Goal: Task Accomplishment & Management: Manage account settings

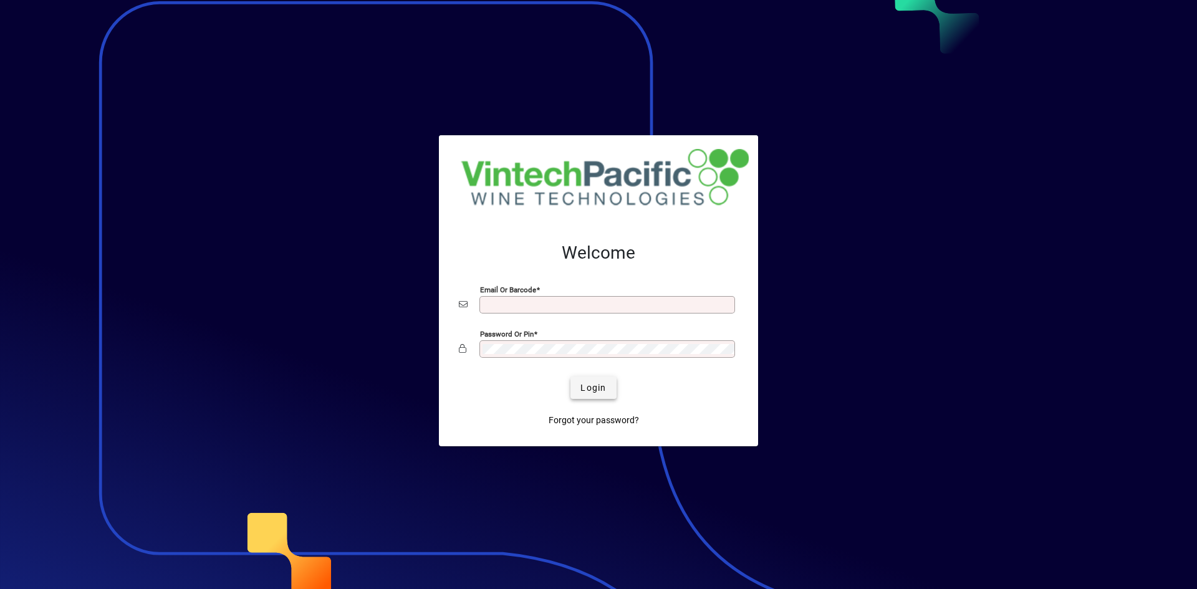
type input "**********"
click at [591, 382] on span "Login" at bounding box center [594, 388] width 26 height 13
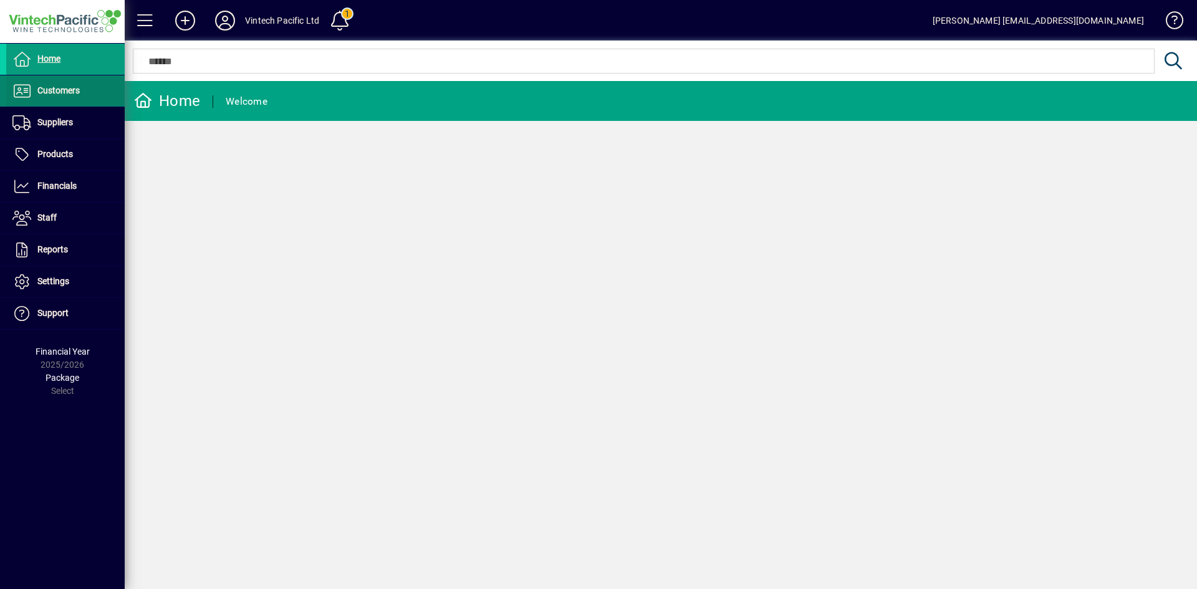
click at [69, 94] on span "Customers" at bounding box center [58, 90] width 42 height 10
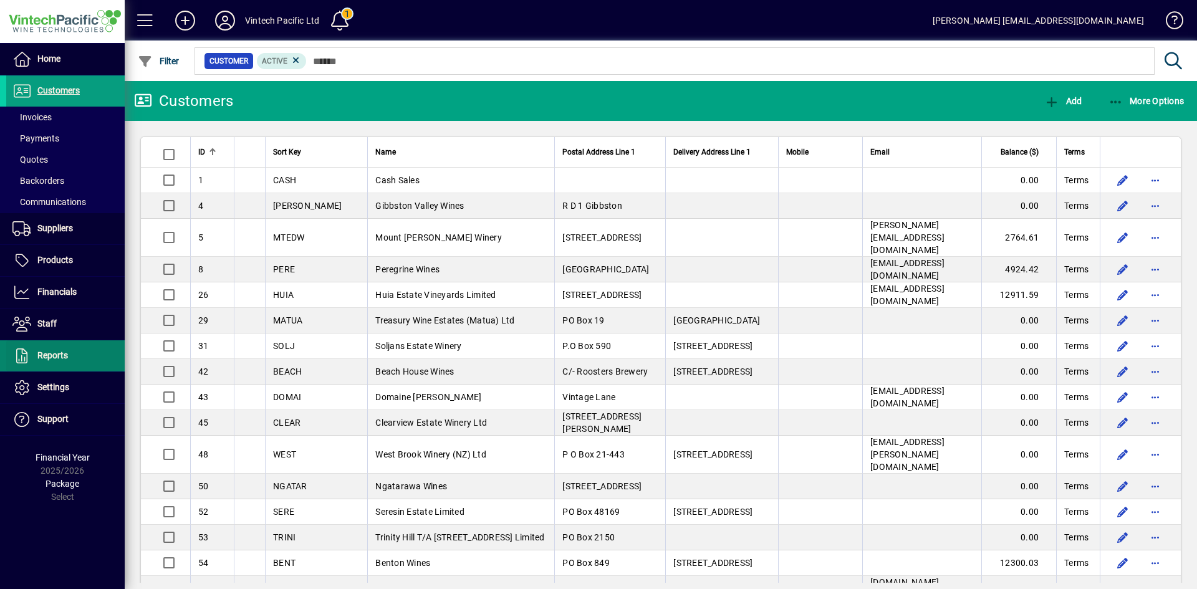
click at [74, 351] on span at bounding box center [65, 356] width 118 height 30
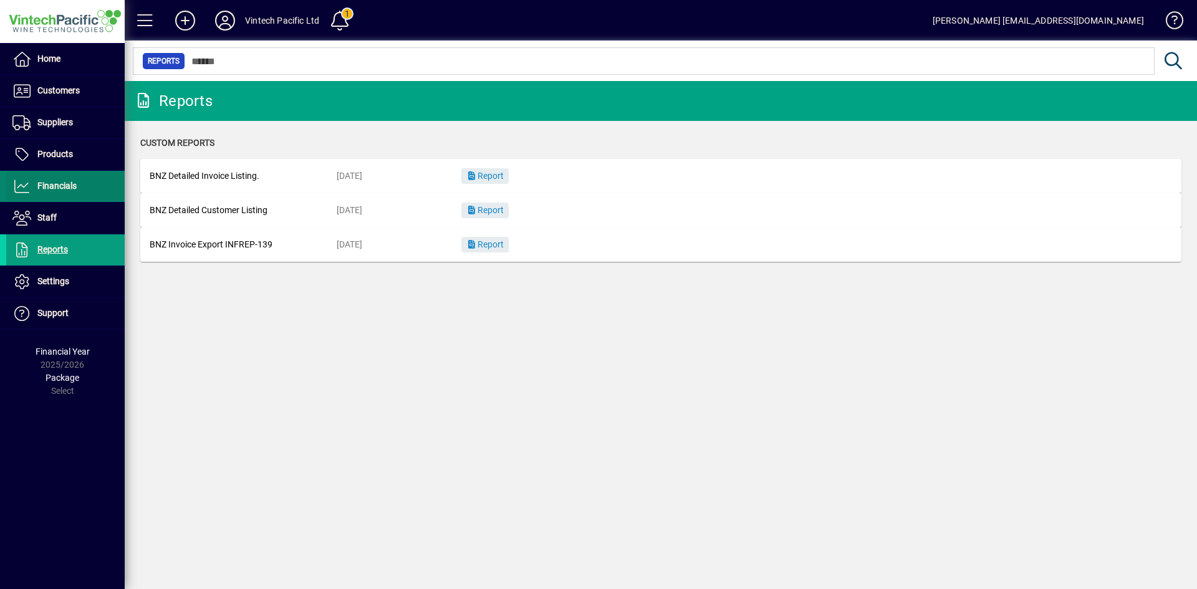
click at [74, 191] on span "Financials" at bounding box center [41, 186] width 70 height 15
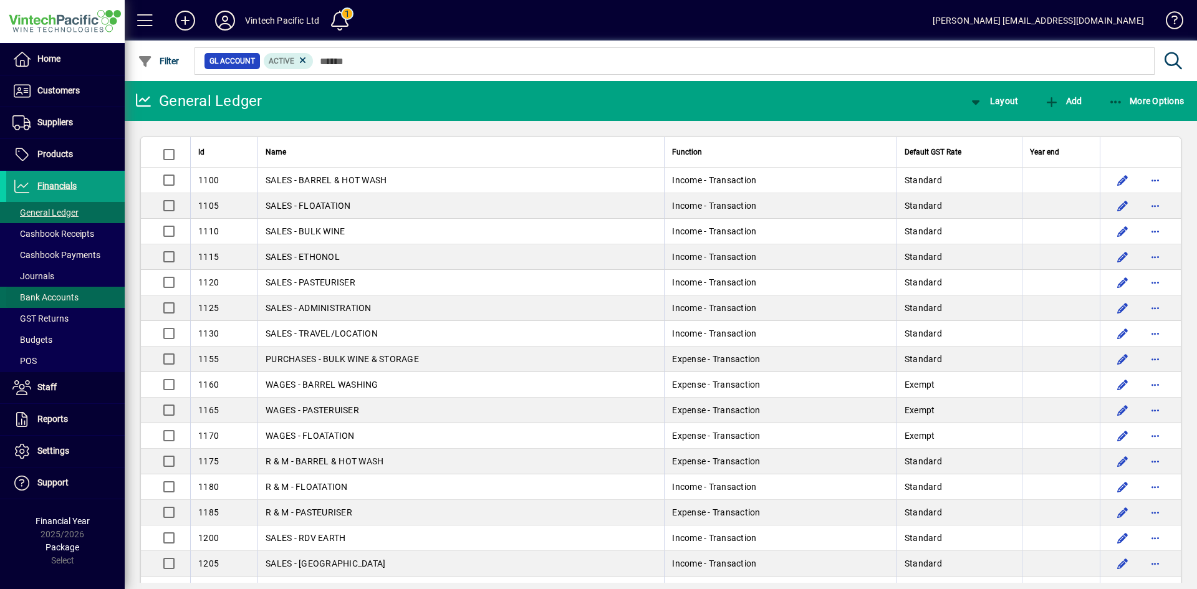
click at [79, 301] on span at bounding box center [65, 297] width 118 height 30
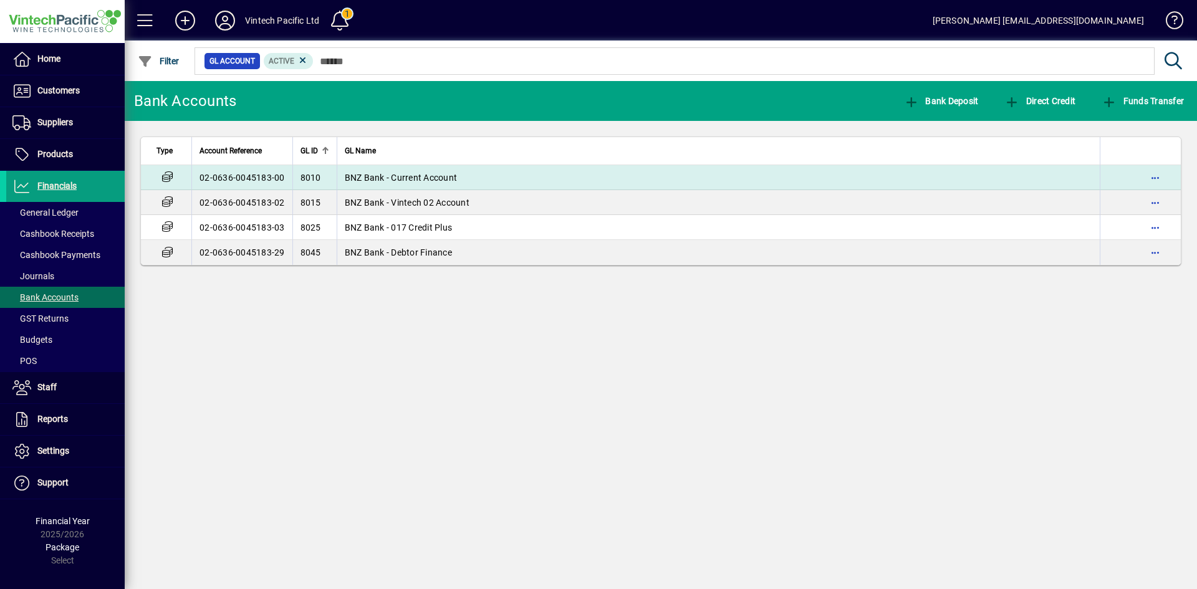
click at [417, 175] on span "BNZ Bank - Current Account" at bounding box center [401, 178] width 113 height 10
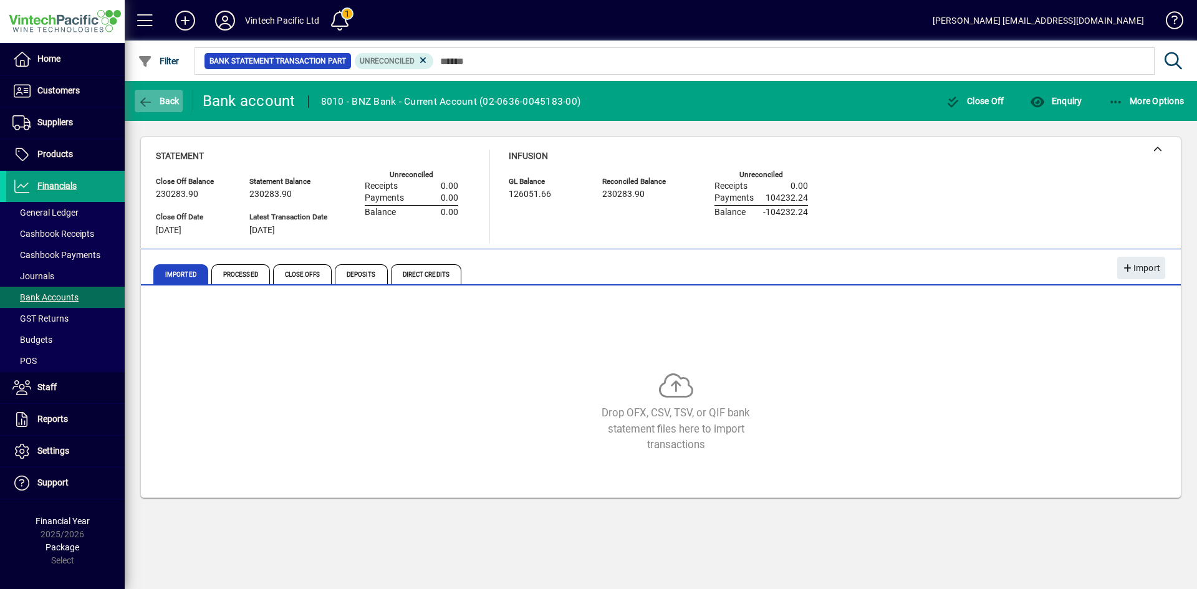
click at [178, 103] on span "Back" at bounding box center [159, 101] width 42 height 10
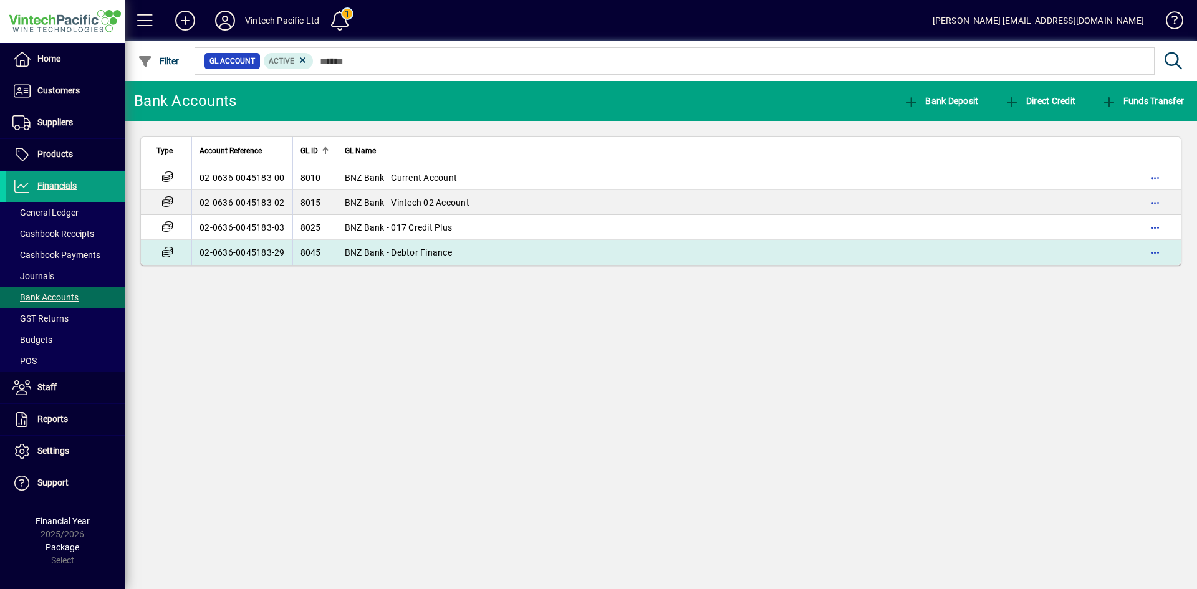
click at [395, 253] on span "BNZ Bank - Debtor Finance" at bounding box center [398, 253] width 107 height 10
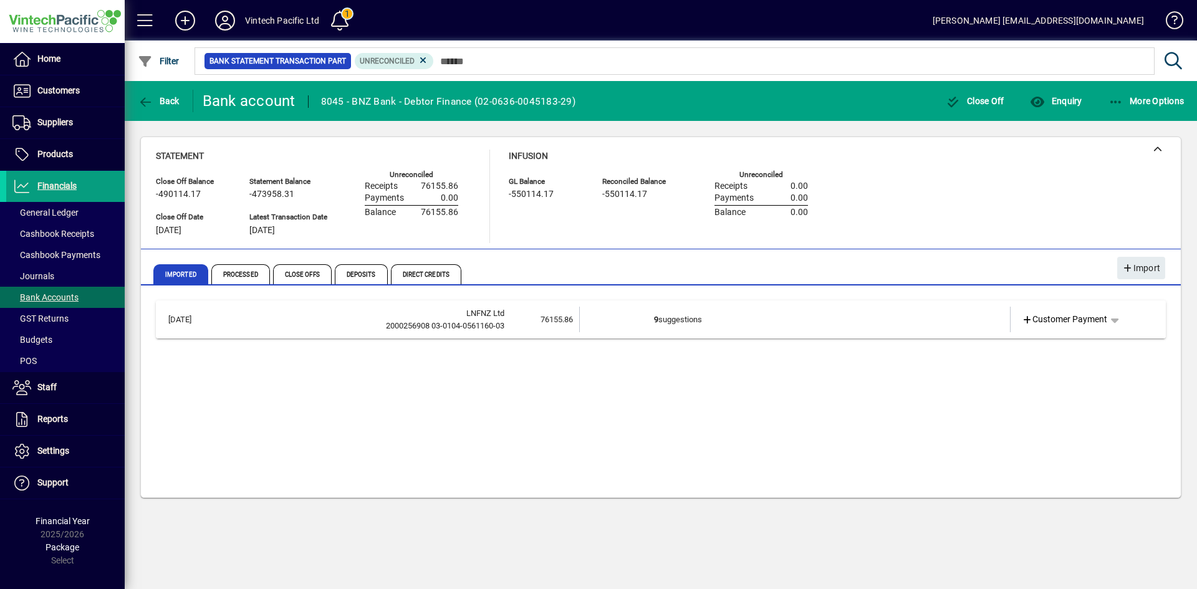
click at [934, 327] on td "9 suggestions" at bounding box center [796, 320] width 284 height 26
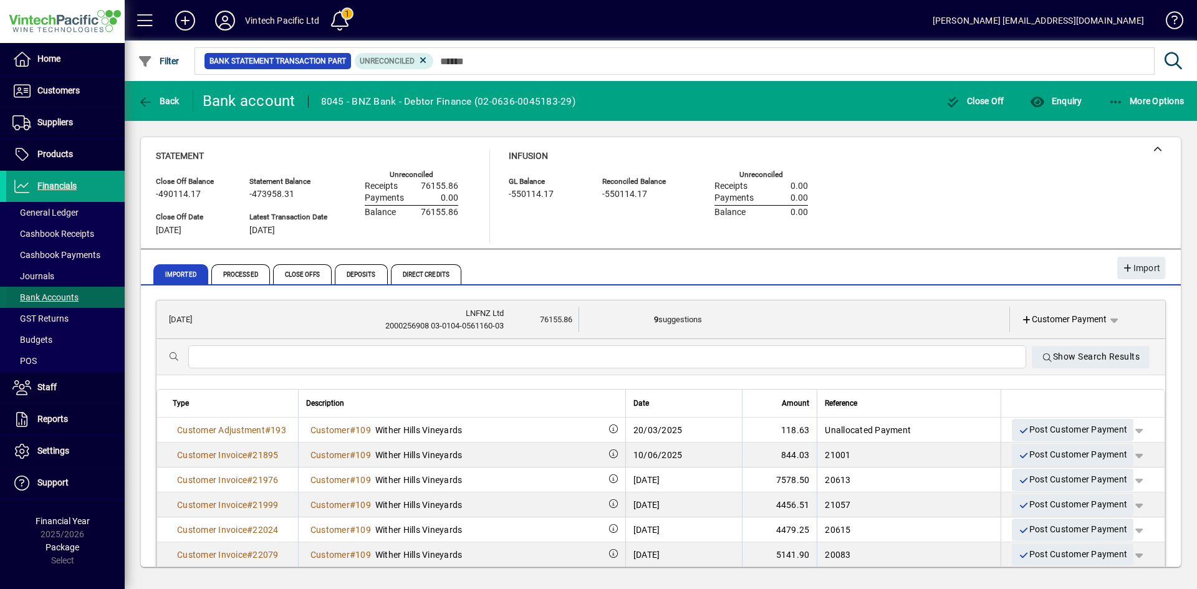
click at [73, 294] on span "Bank Accounts" at bounding box center [45, 297] width 66 height 10
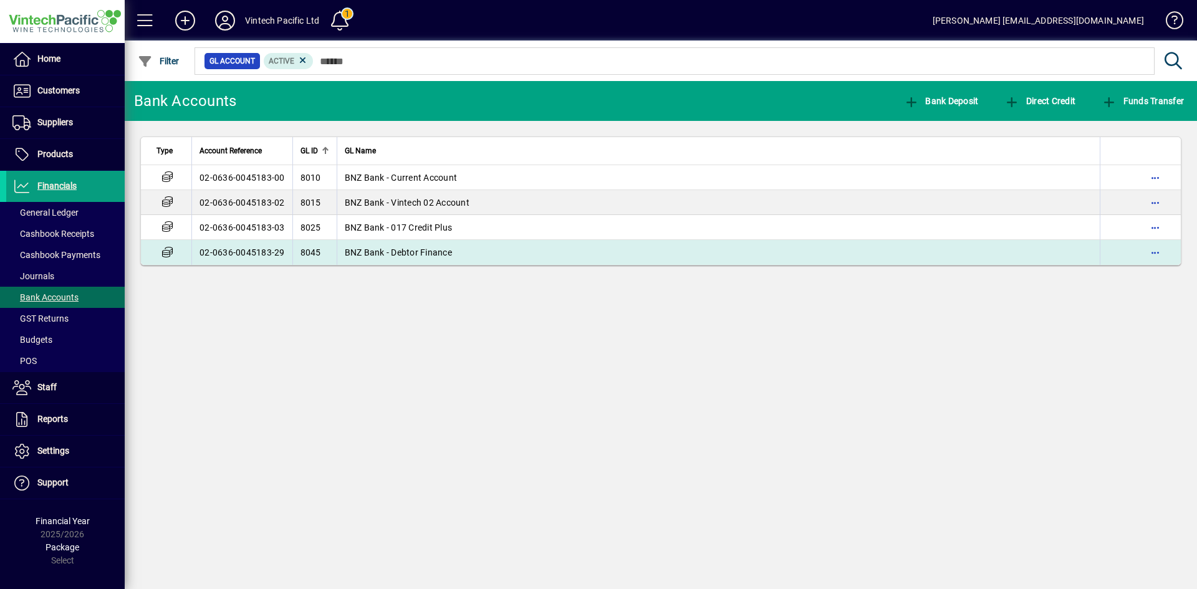
click at [451, 257] on td "BNZ Bank - Debtor Finance" at bounding box center [719, 252] width 764 height 25
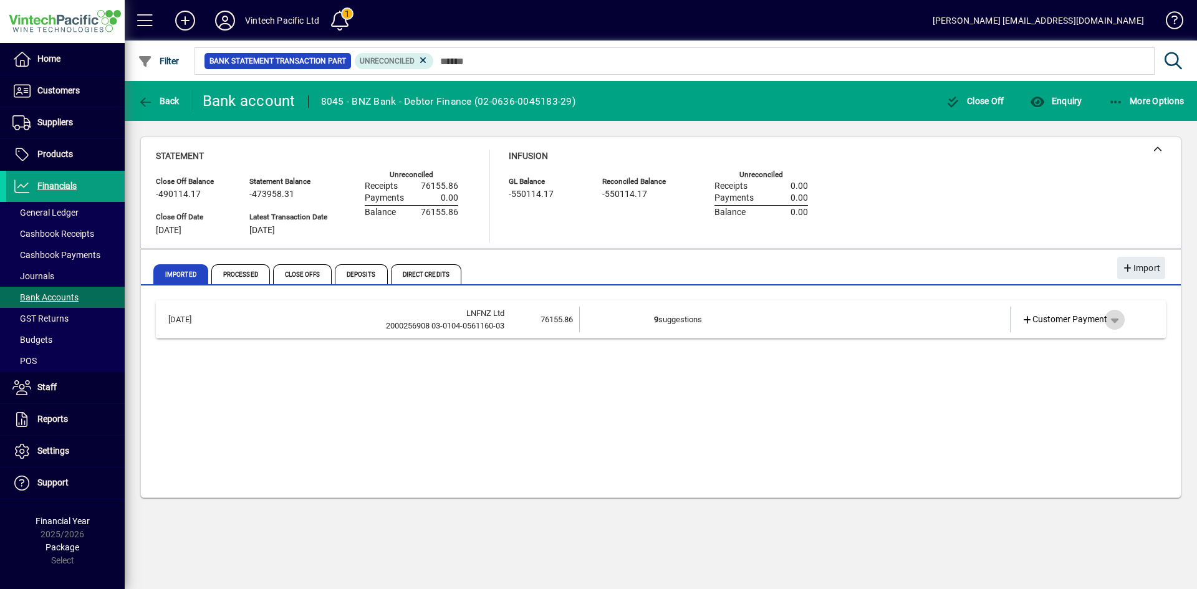
click at [1116, 319] on span "button" at bounding box center [1115, 320] width 30 height 30
click at [1097, 420] on span "button" at bounding box center [1079, 413] width 96 height 30
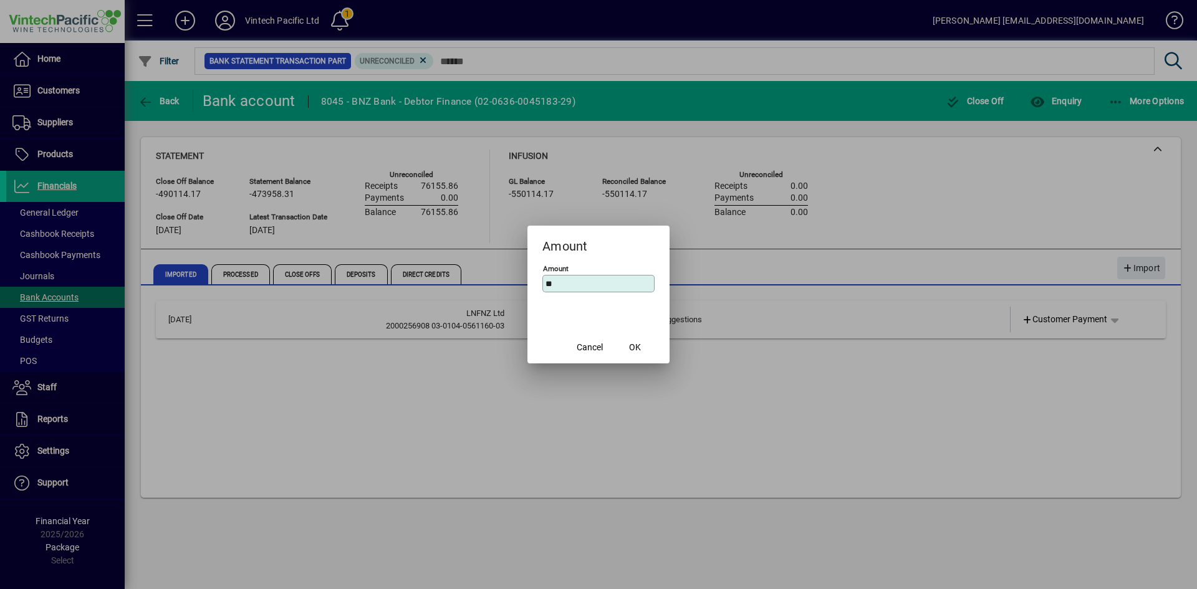
type input "*"
type input "********"
click at [640, 343] on span "OK" at bounding box center [635, 347] width 12 height 13
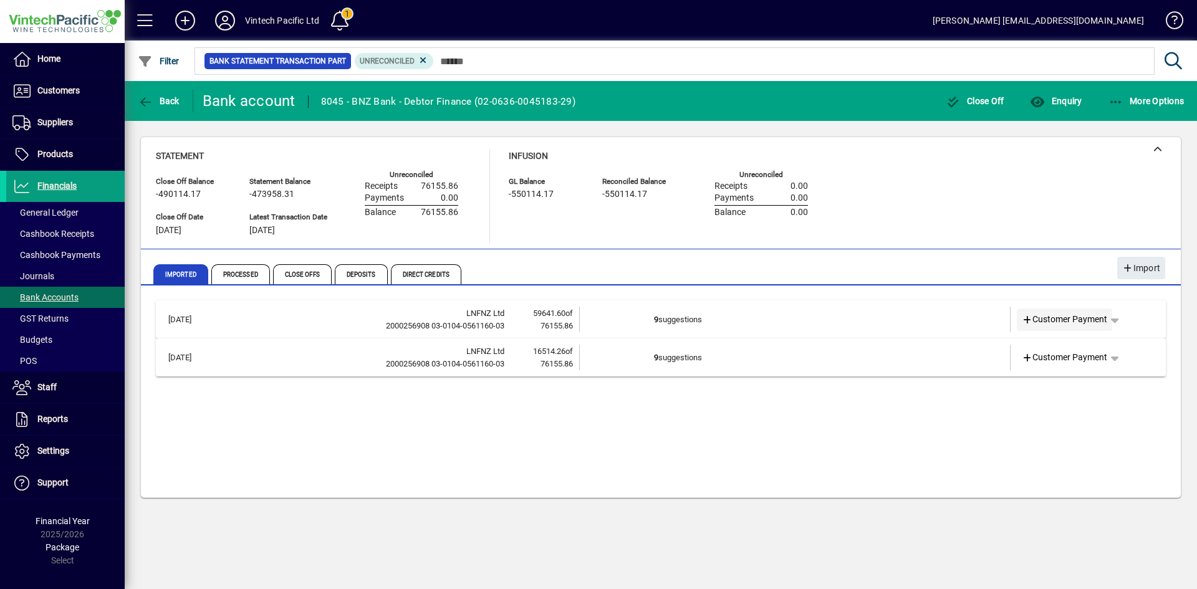
click at [1095, 323] on span "Customer Payment" at bounding box center [1065, 319] width 86 height 13
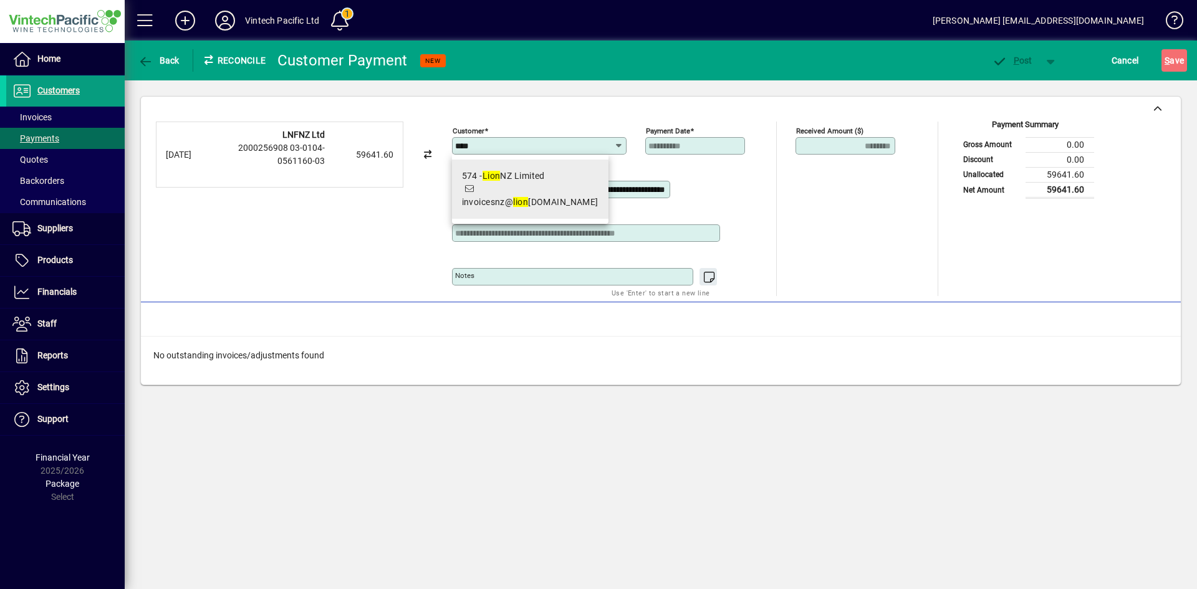
click at [546, 181] on div "574 - Lion NZ Limited" at bounding box center [530, 176] width 137 height 13
type input "**********"
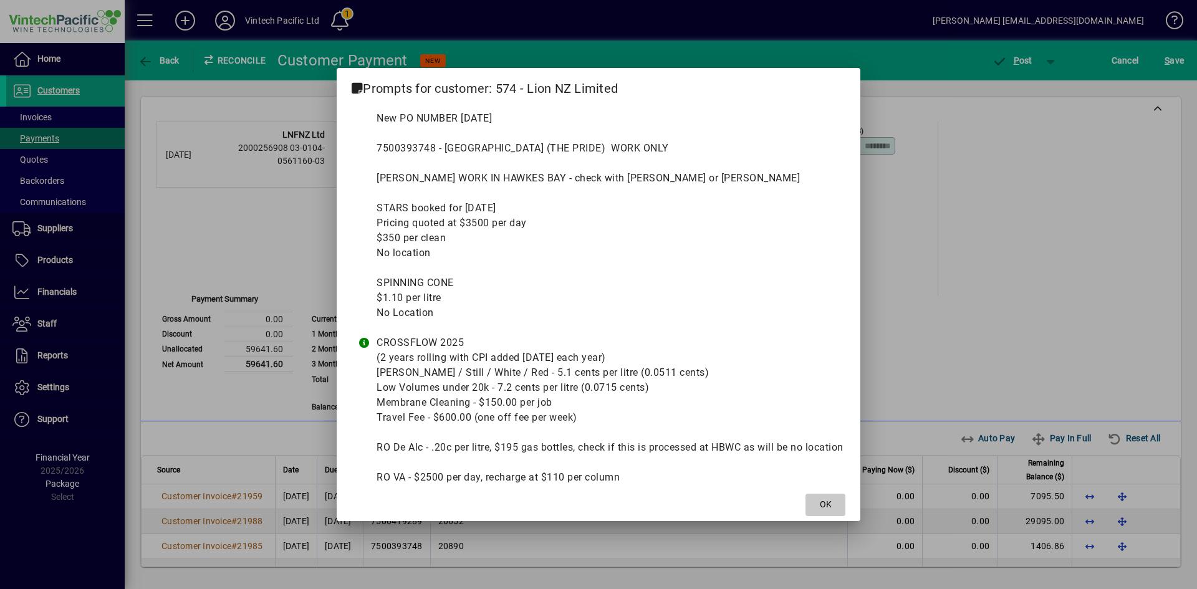
click at [830, 499] on span "OK" at bounding box center [826, 504] width 12 height 13
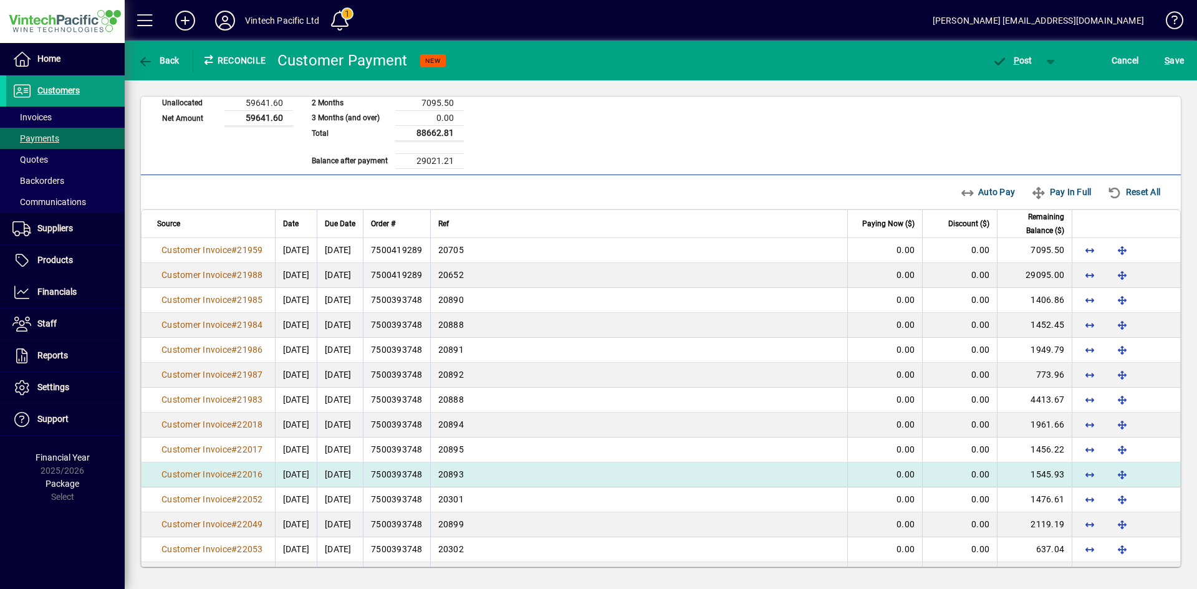
scroll to position [249, 0]
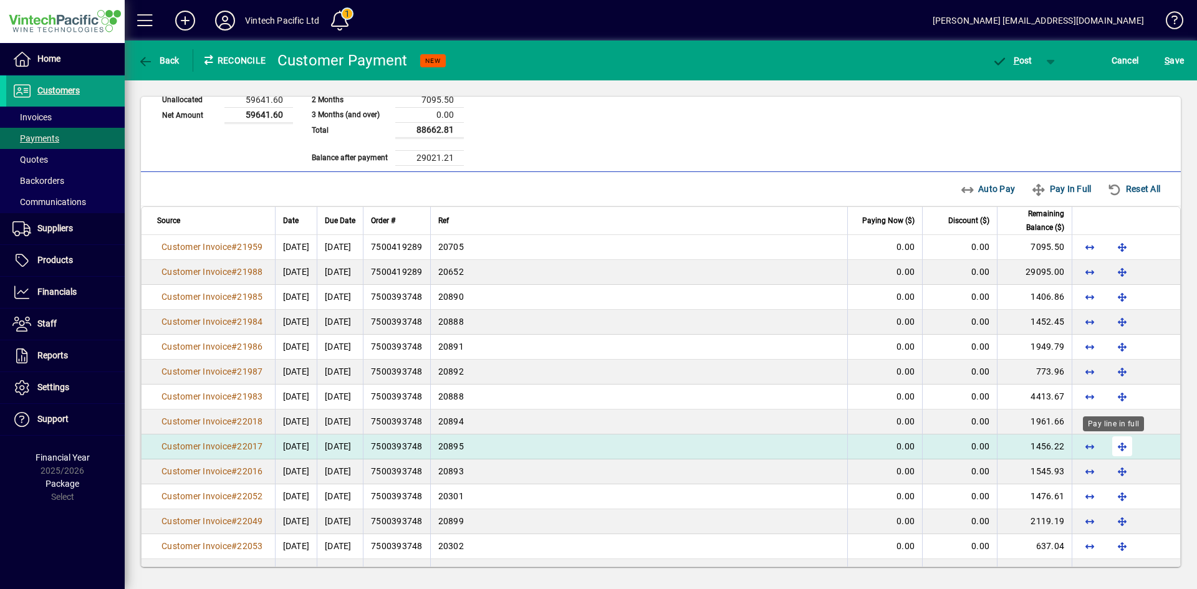
click at [1116, 448] on span "button" at bounding box center [1122, 447] width 30 height 30
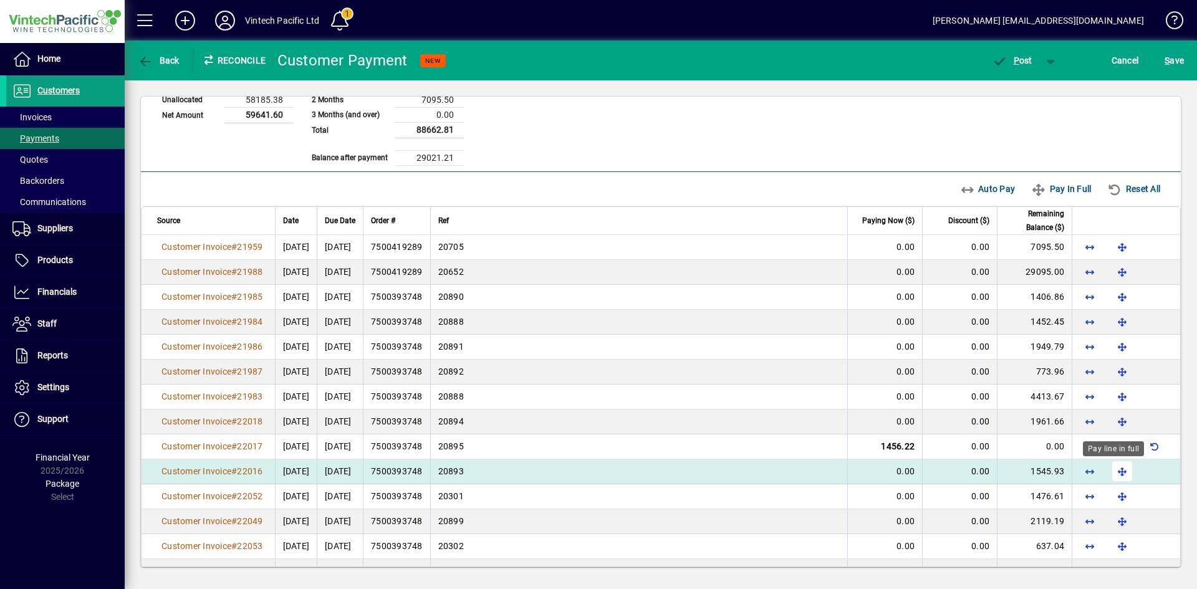
click at [1114, 471] on span "button" at bounding box center [1122, 471] width 30 height 30
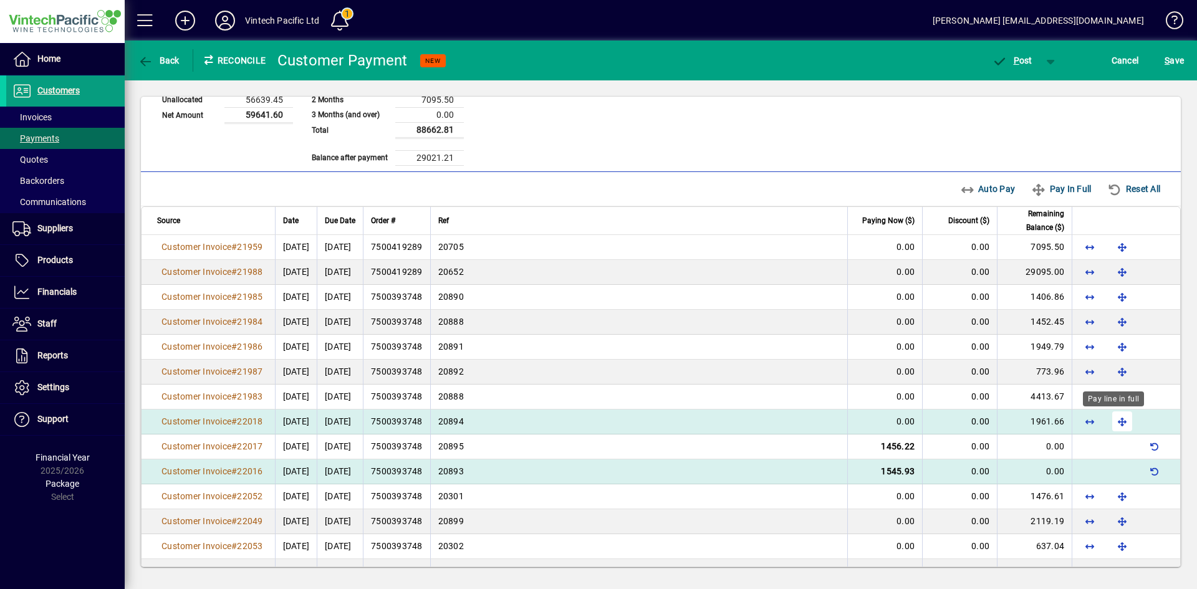
click at [1117, 421] on span "button" at bounding box center [1122, 422] width 30 height 30
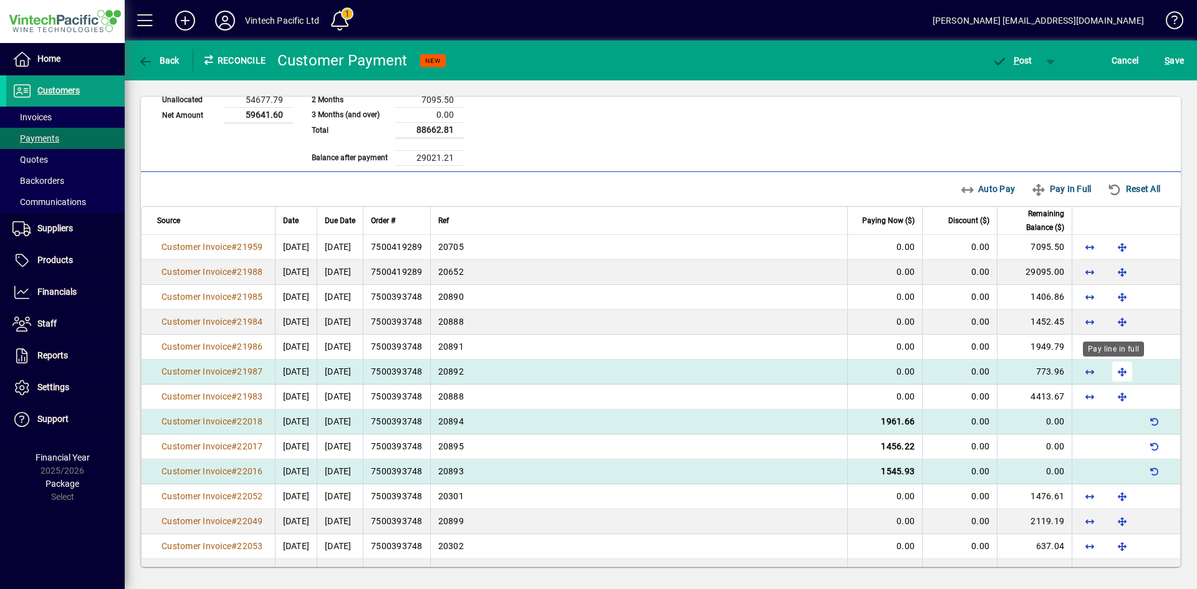
click at [1111, 367] on span "button" at bounding box center [1122, 372] width 30 height 30
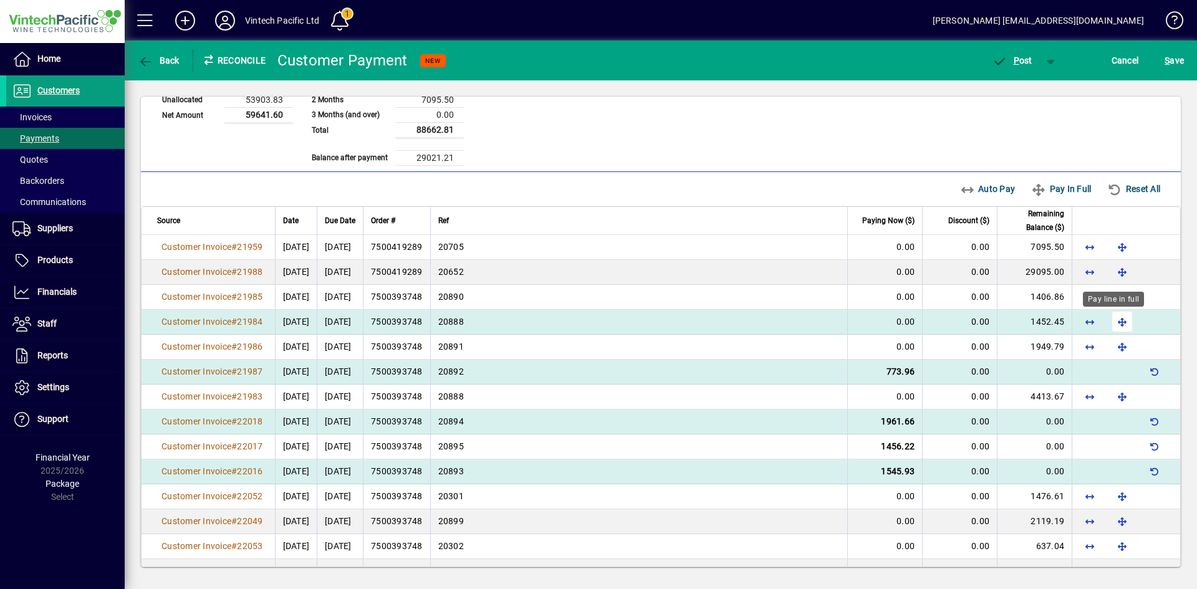
click at [1116, 318] on span "button" at bounding box center [1122, 322] width 30 height 30
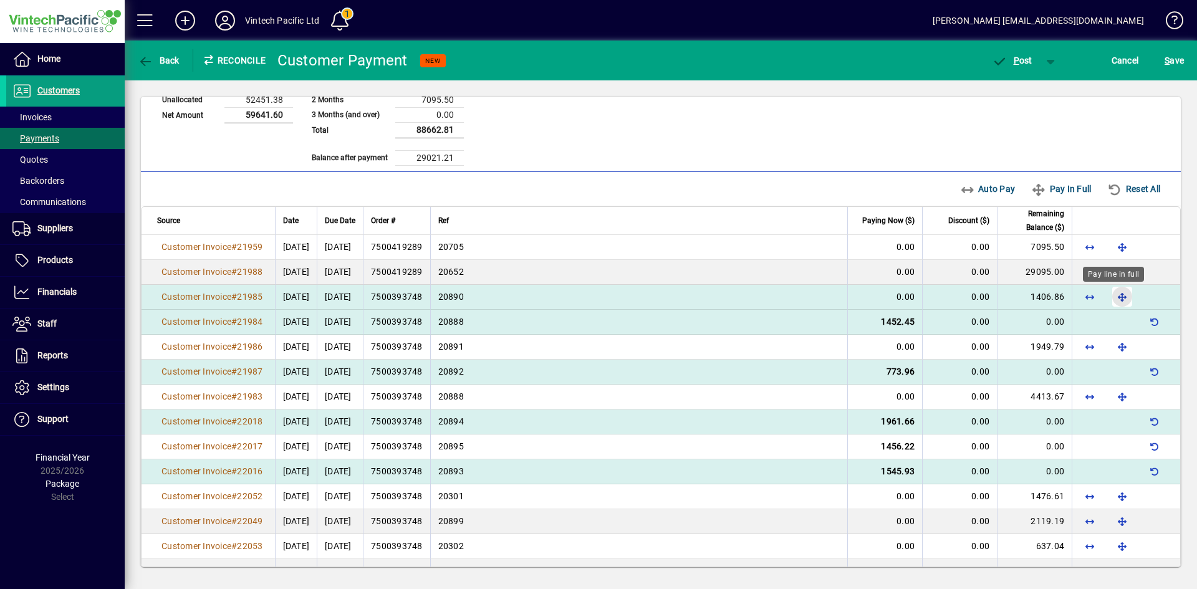
click at [1109, 299] on span "button" at bounding box center [1122, 297] width 30 height 30
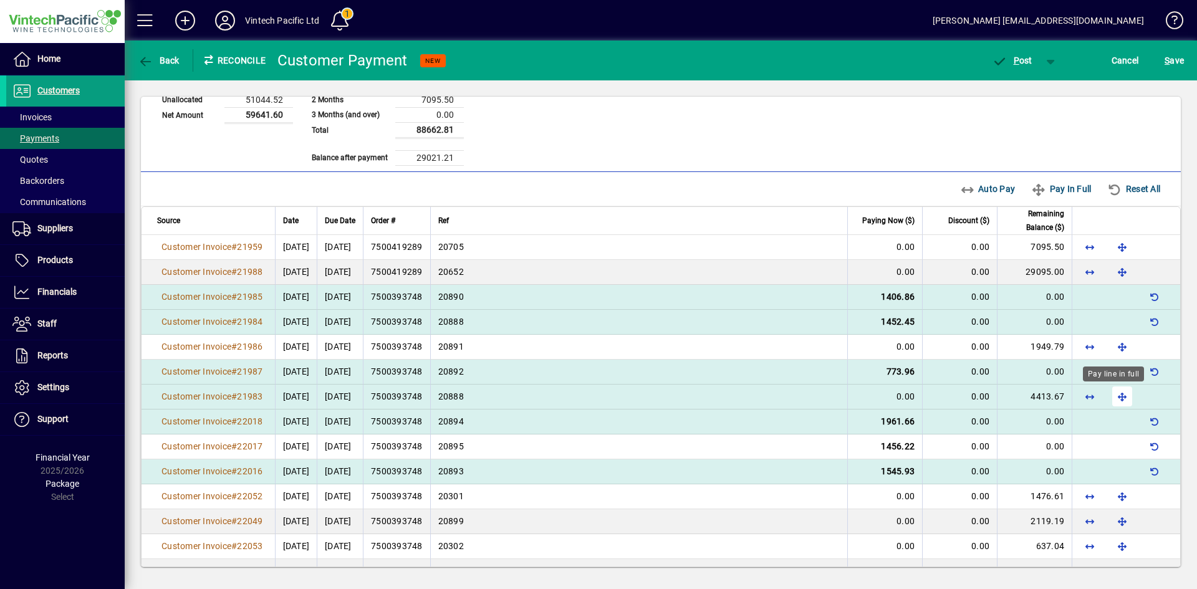
click at [1109, 400] on span "button" at bounding box center [1122, 397] width 30 height 30
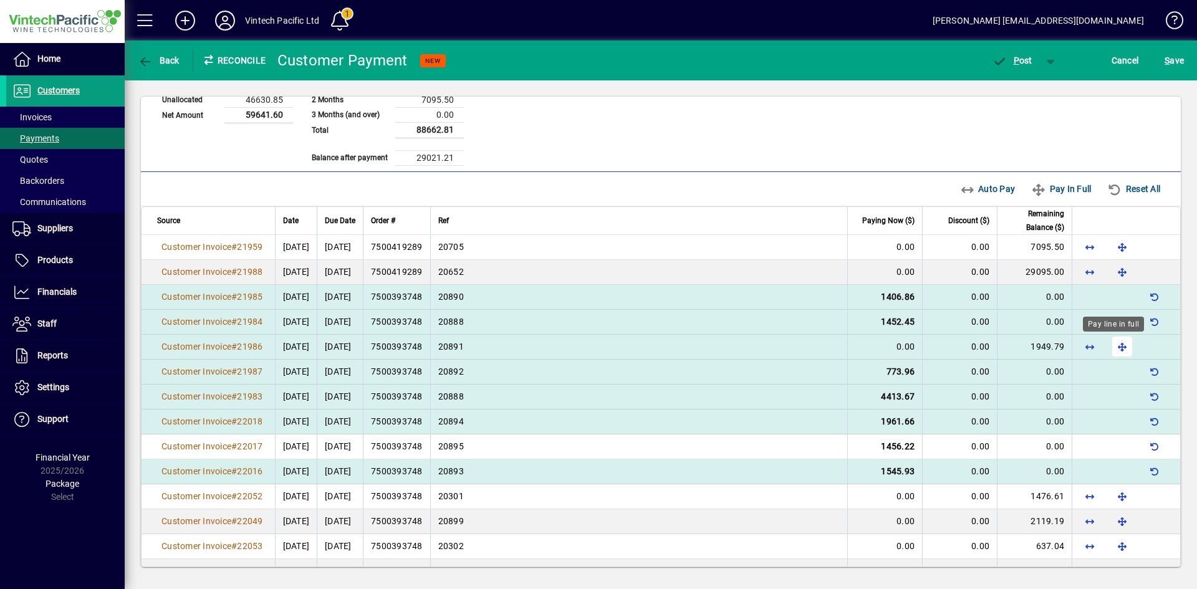
click at [1110, 347] on span "button" at bounding box center [1122, 347] width 30 height 30
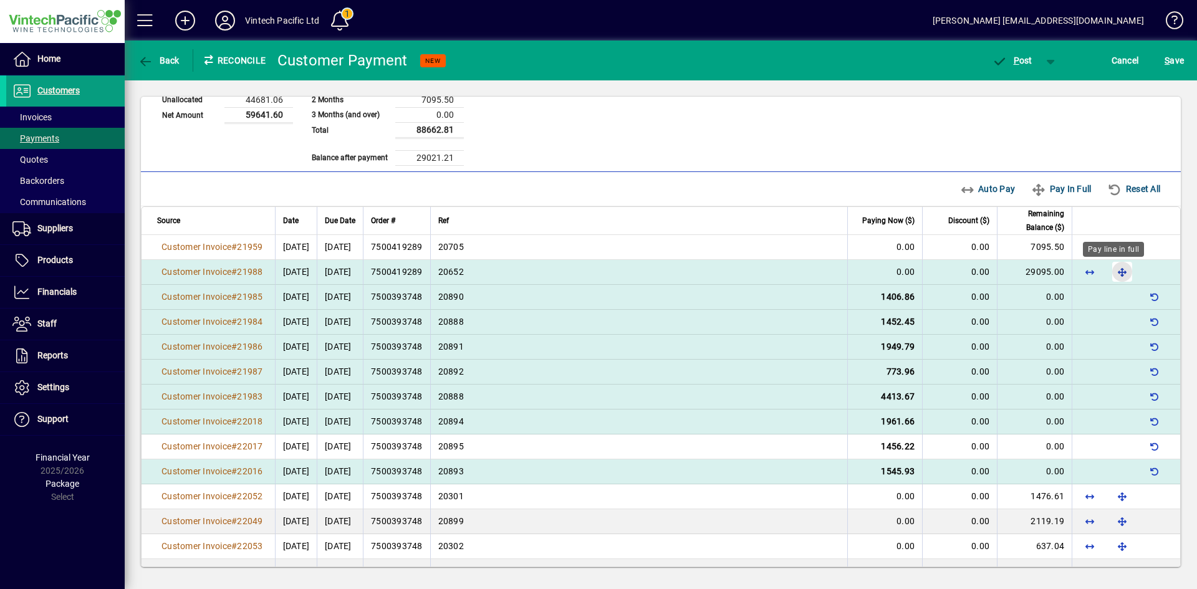
click at [1112, 270] on span "button" at bounding box center [1122, 272] width 30 height 30
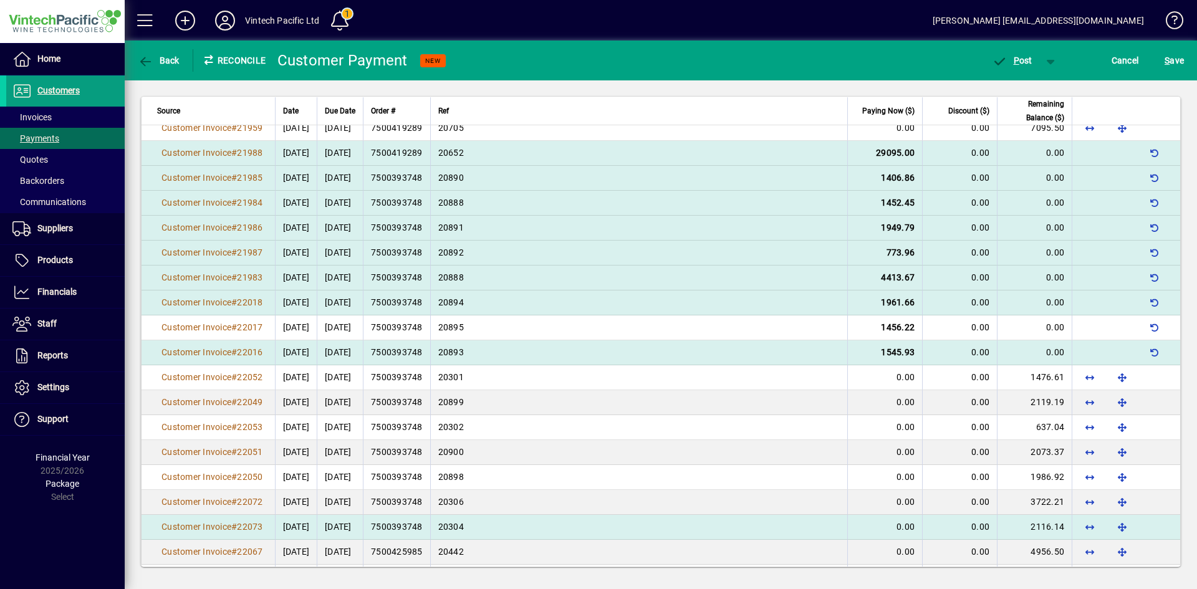
scroll to position [374, 0]
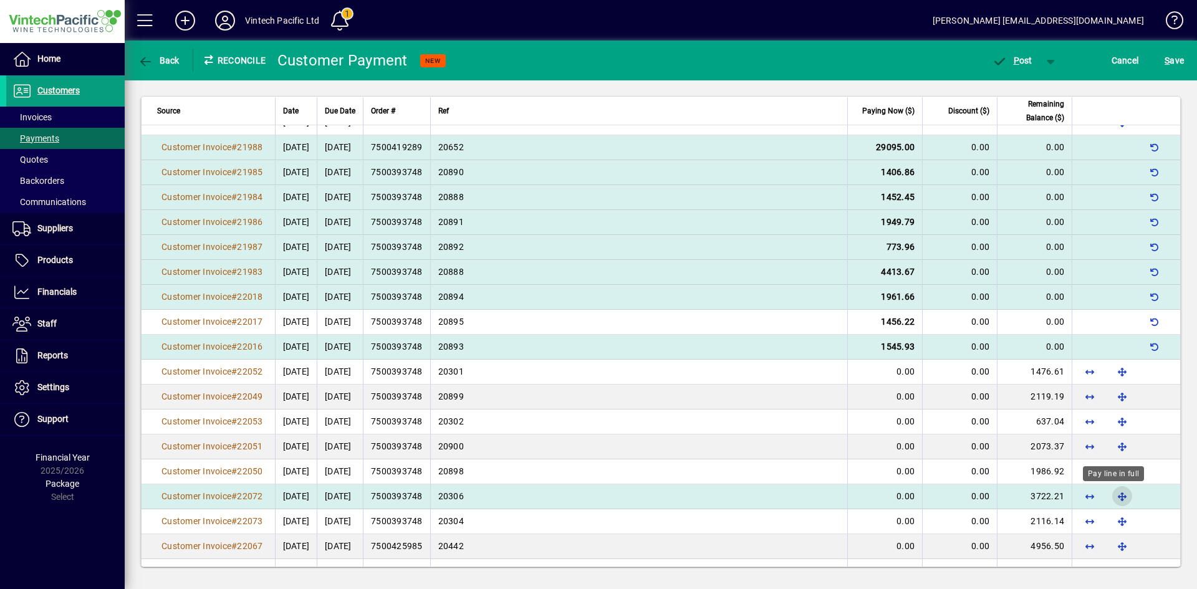
click at [1116, 493] on span "button" at bounding box center [1122, 496] width 30 height 30
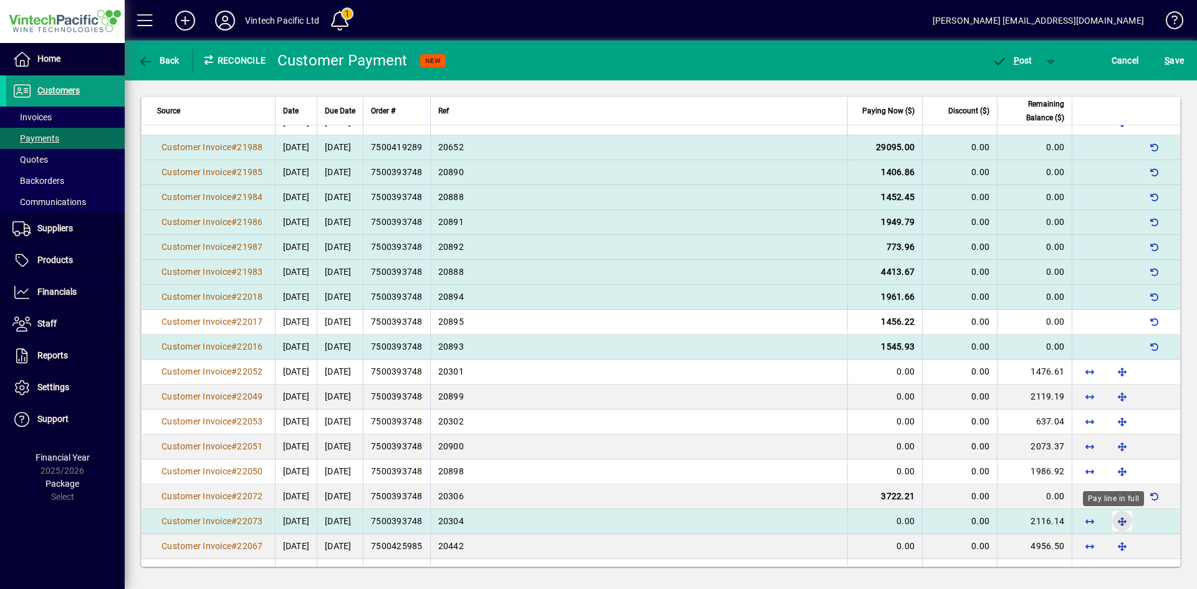
click at [1117, 526] on span "button" at bounding box center [1122, 521] width 30 height 30
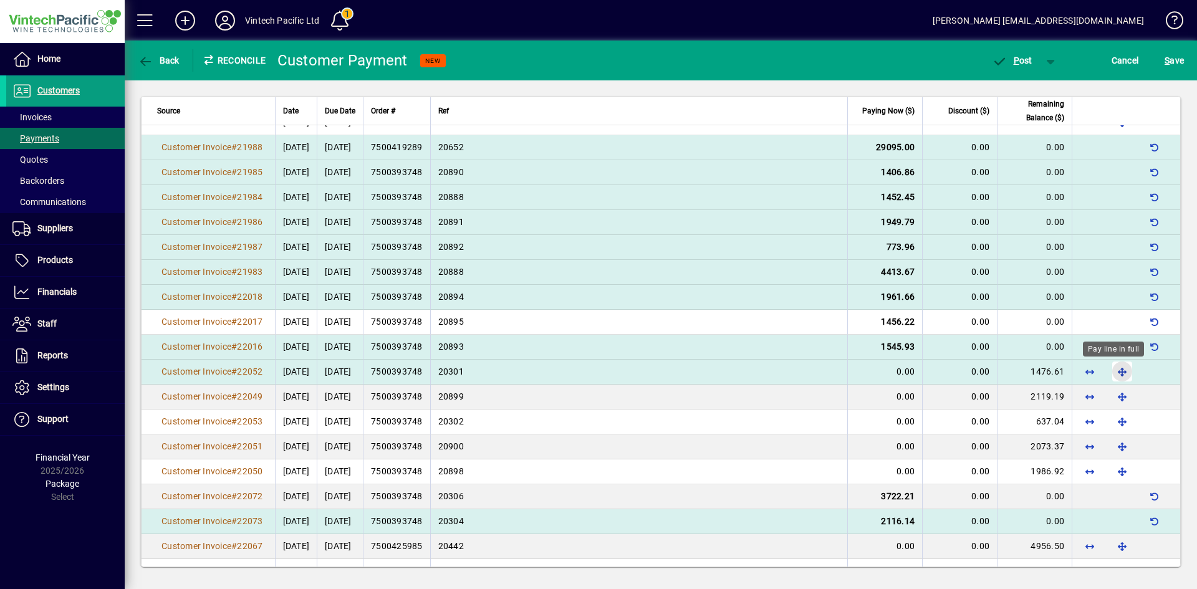
click at [1119, 375] on span "button" at bounding box center [1122, 372] width 30 height 30
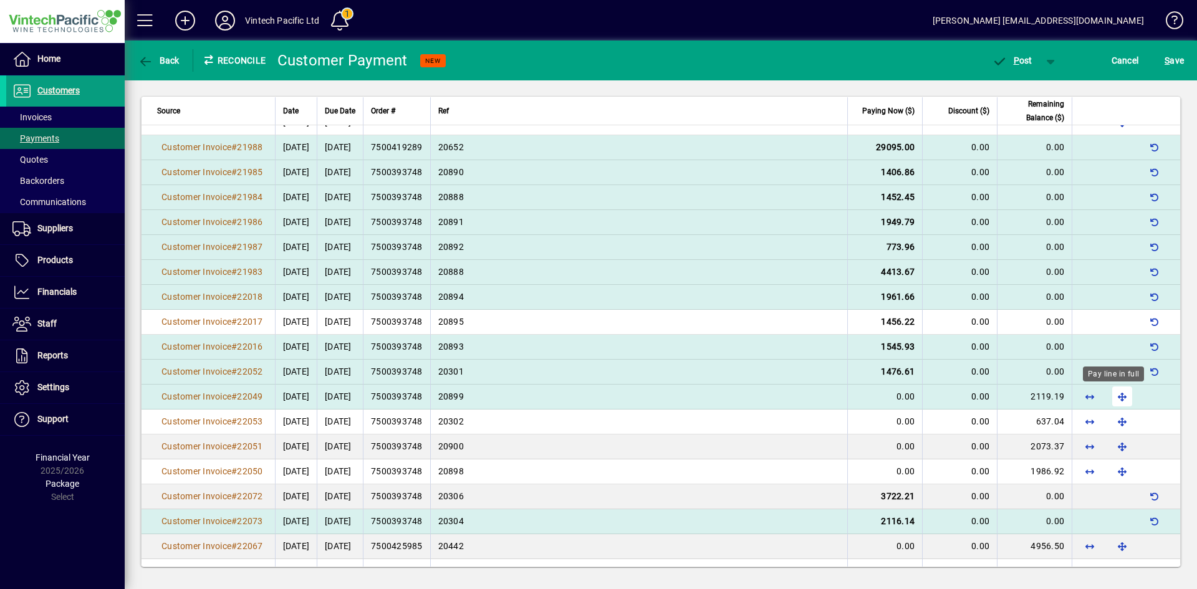
click at [1107, 401] on span "button" at bounding box center [1122, 397] width 30 height 30
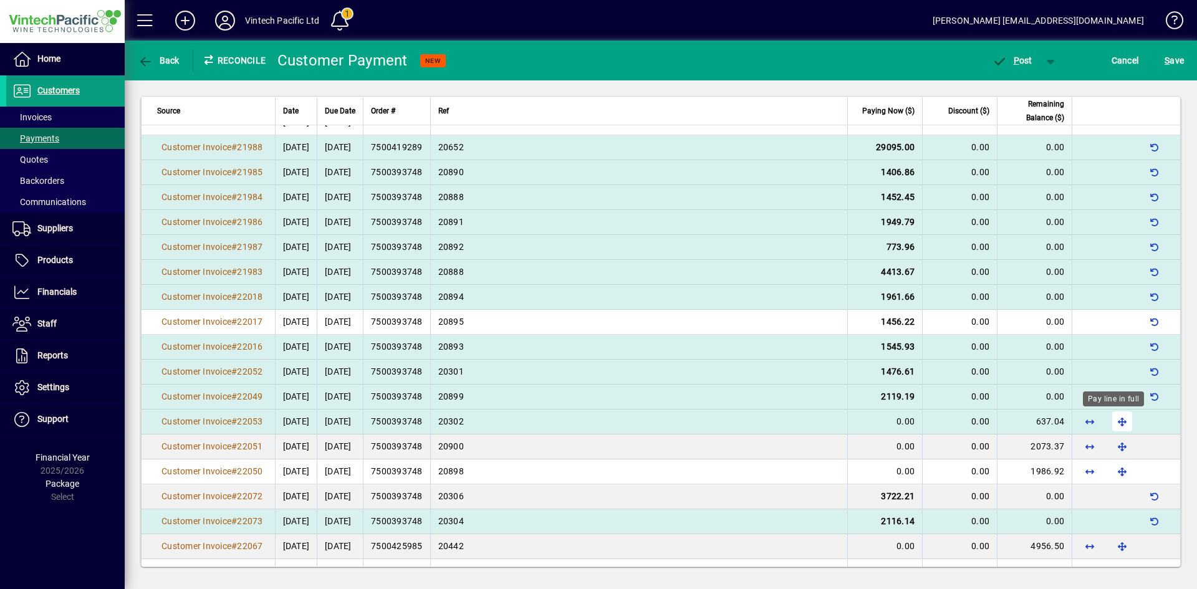
click at [1116, 422] on span "button" at bounding box center [1122, 422] width 30 height 30
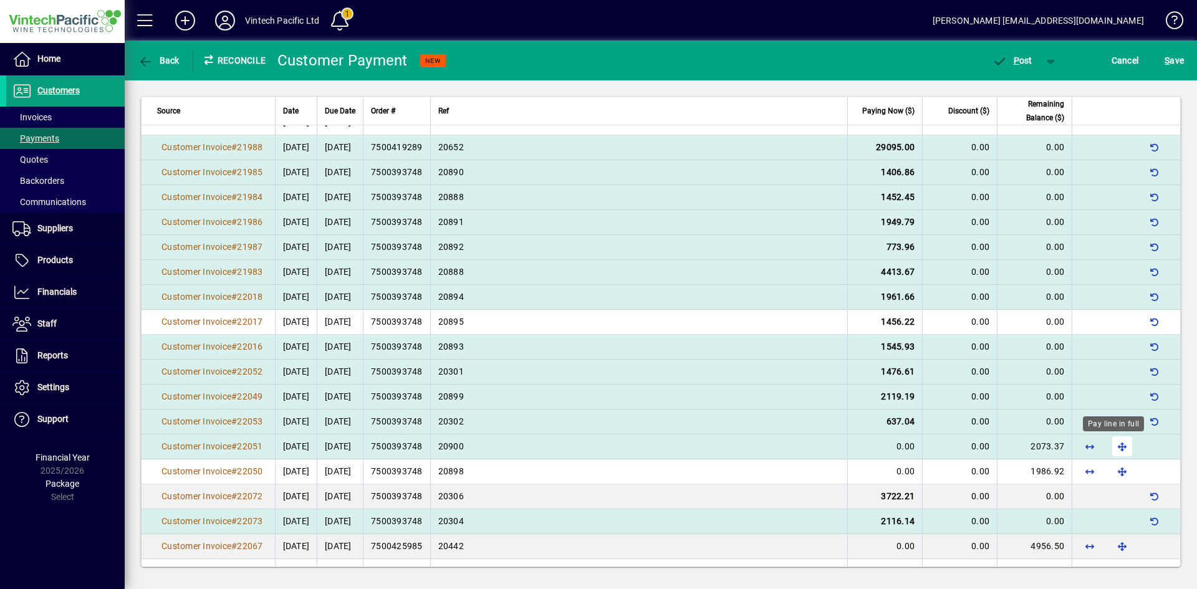
click at [1107, 448] on span "button" at bounding box center [1122, 447] width 30 height 30
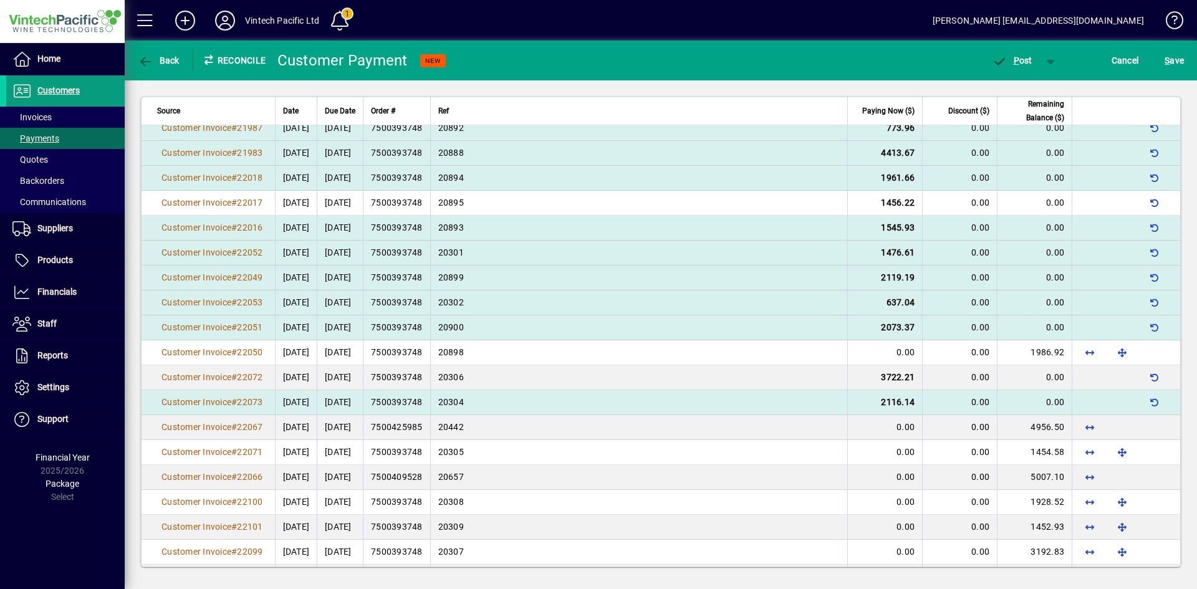
scroll to position [499, 0]
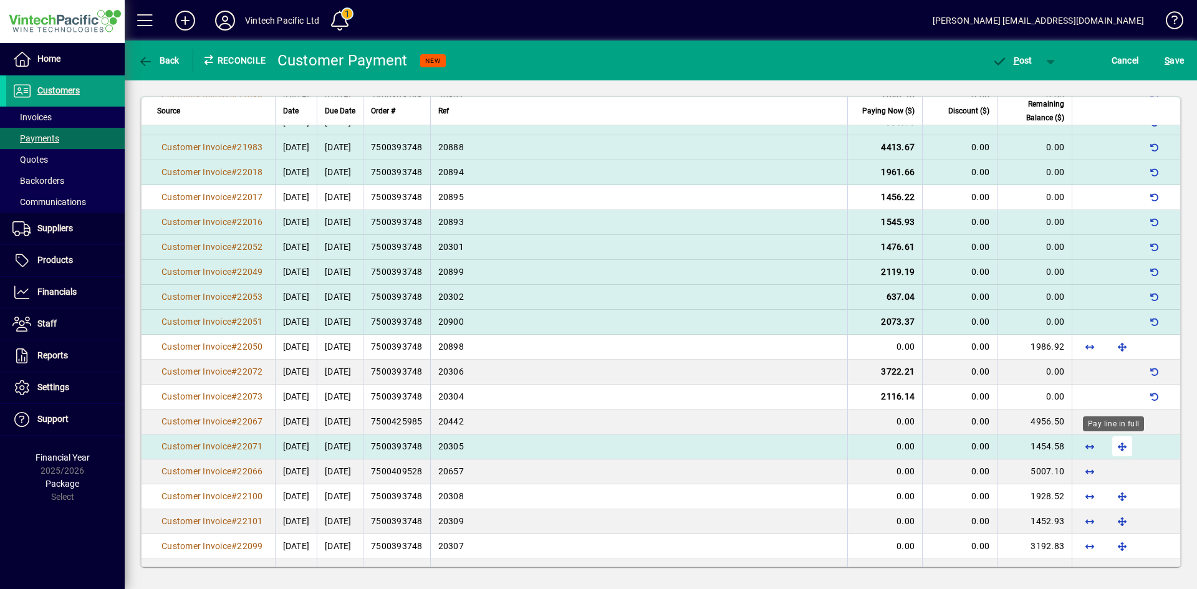
click at [1107, 446] on span "button" at bounding box center [1122, 447] width 30 height 30
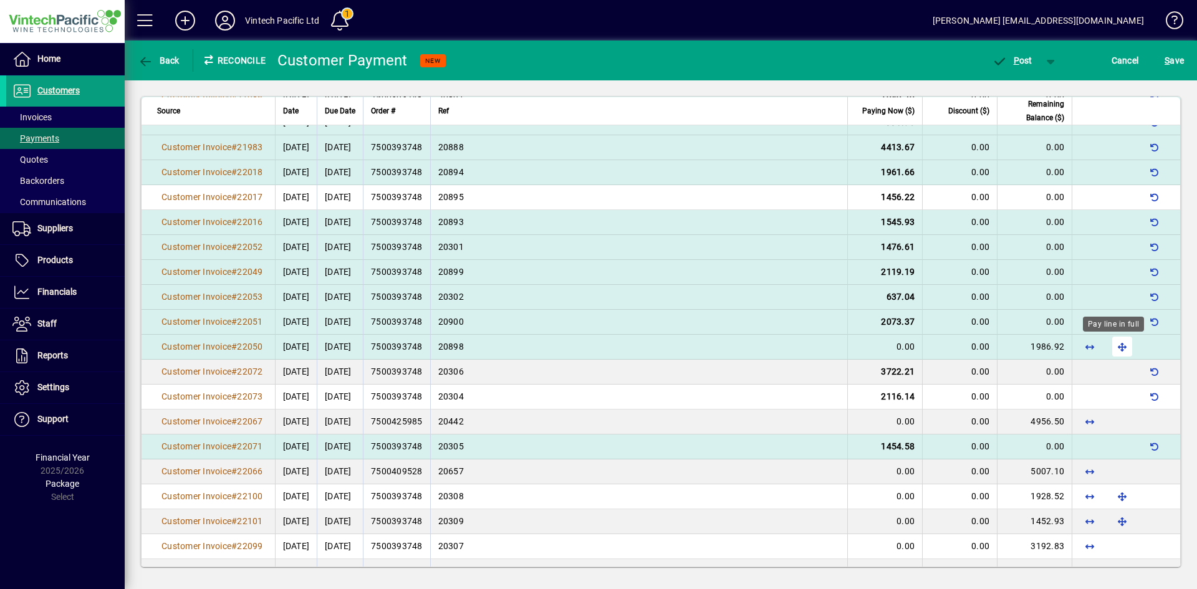
click at [1111, 346] on span "button" at bounding box center [1122, 347] width 30 height 30
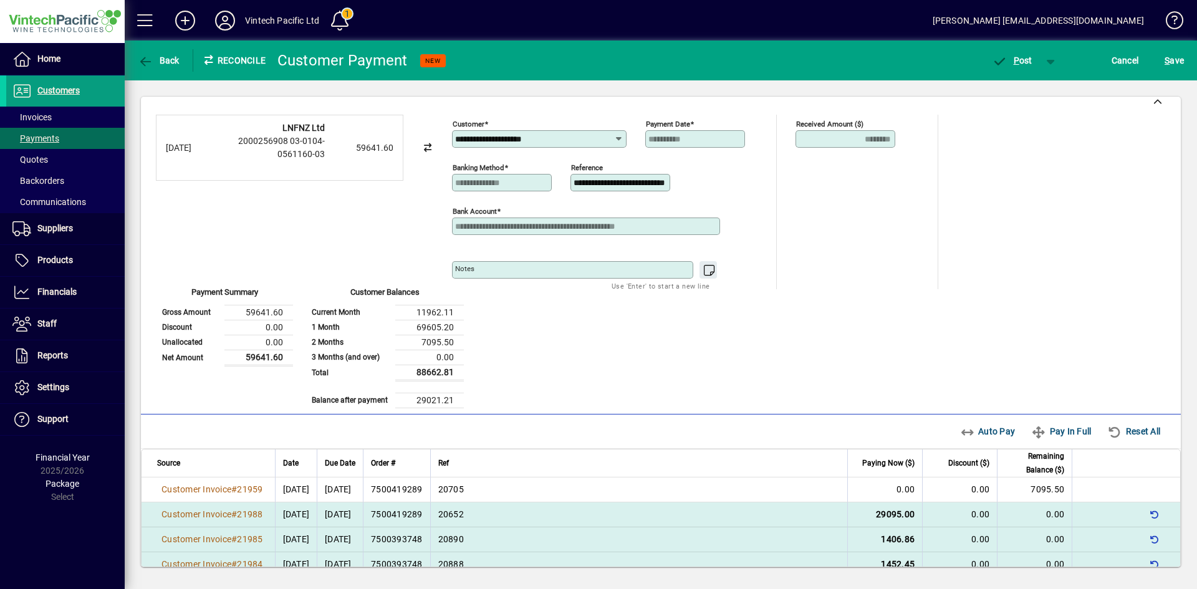
scroll to position [0, 0]
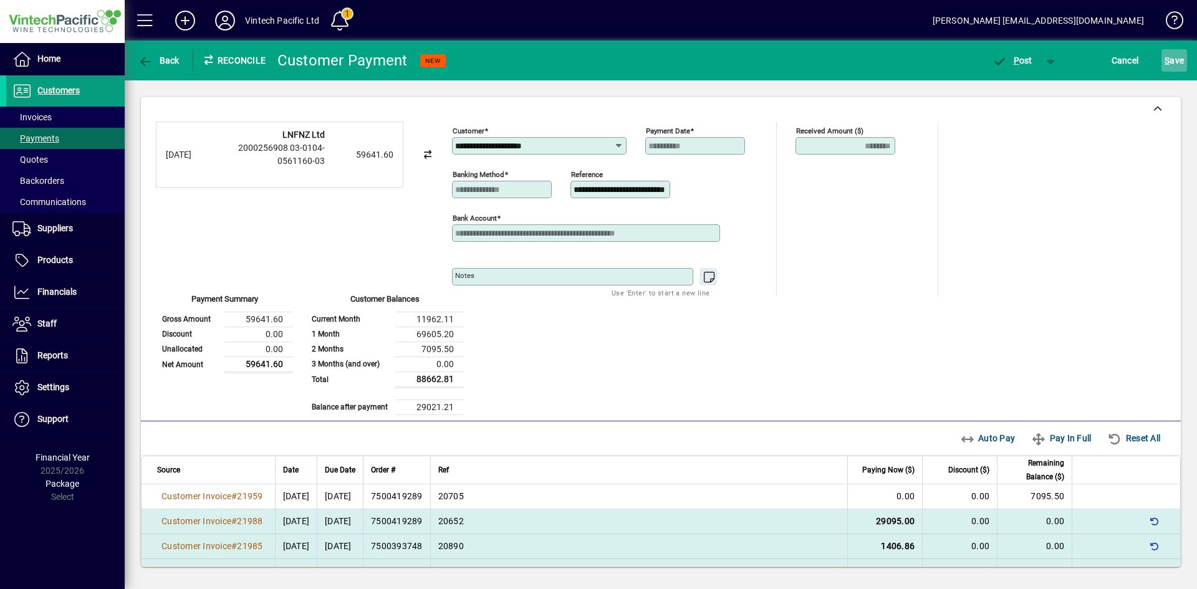
click at [1177, 62] on span "S ave" at bounding box center [1174, 61] width 19 height 20
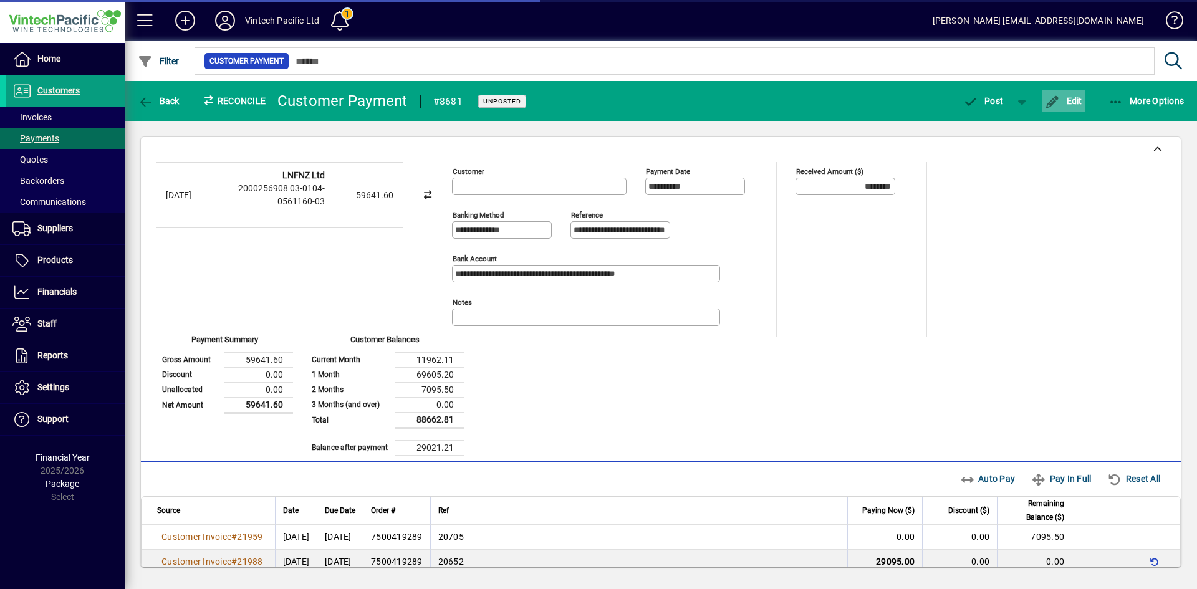
type input "**********"
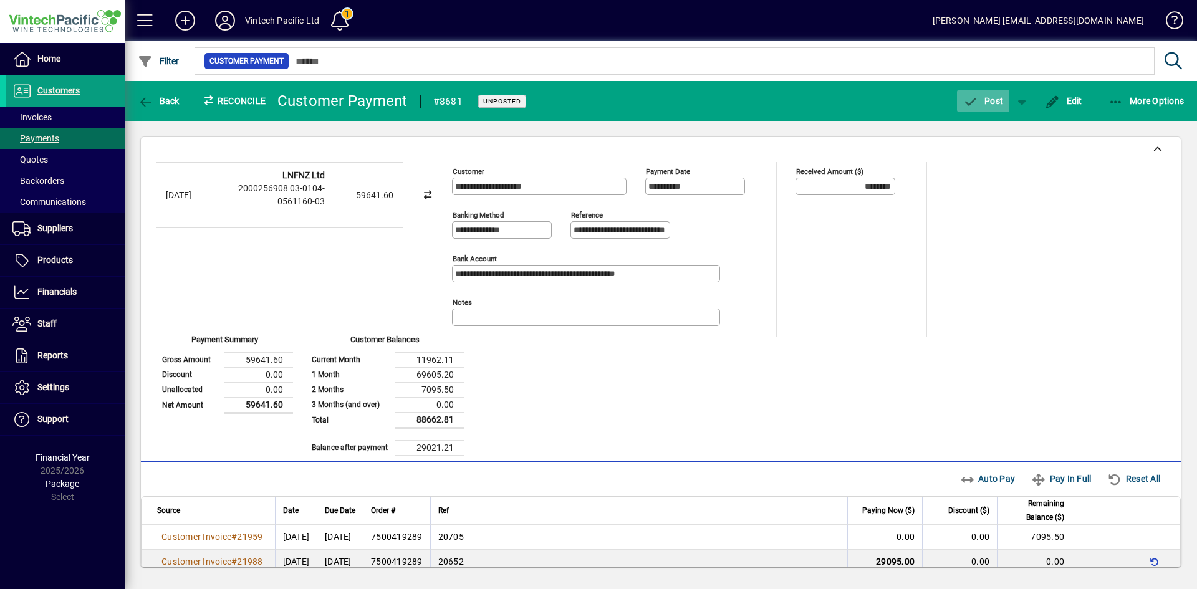
click at [995, 99] on span "P ost" at bounding box center [983, 101] width 41 height 10
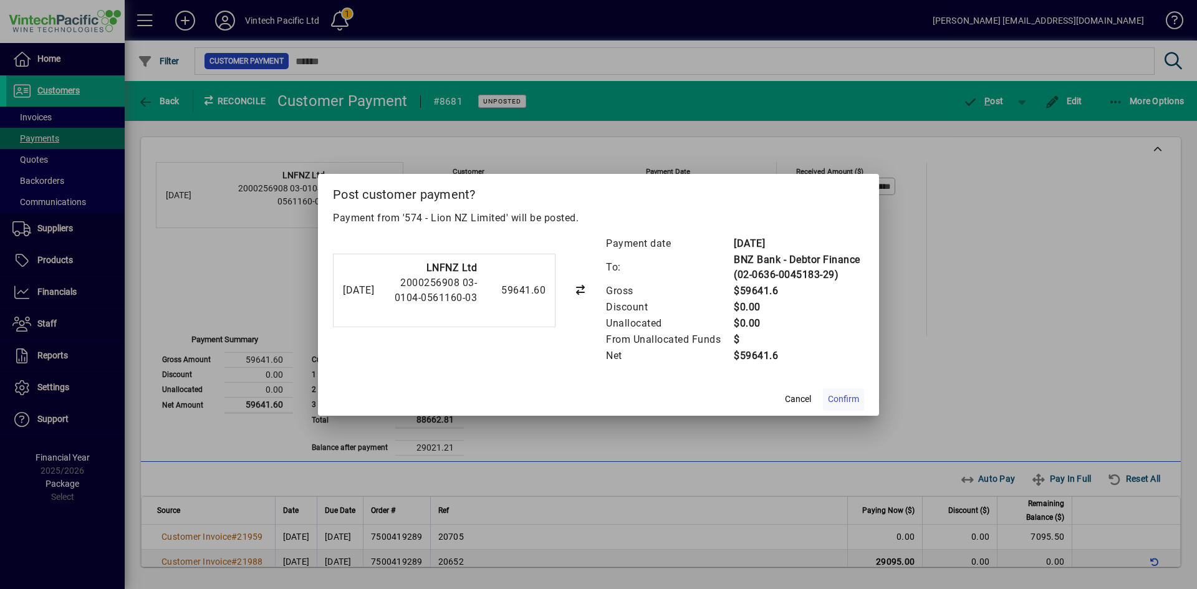
click at [848, 400] on span "Confirm" at bounding box center [843, 399] width 31 height 13
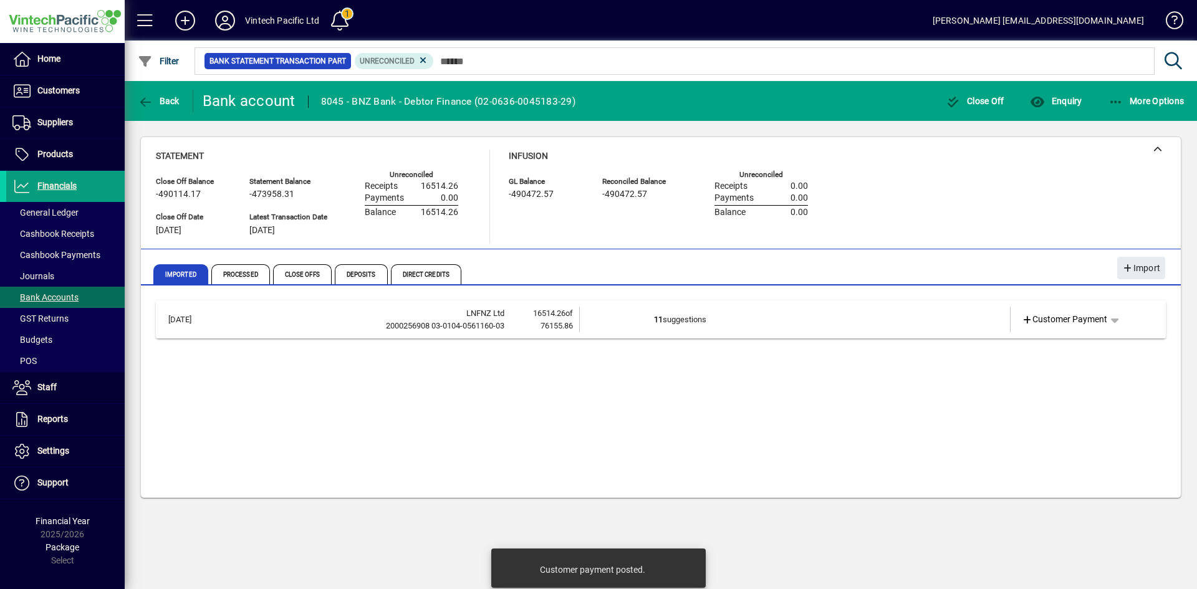
drag, startPoint x: 1052, startPoint y: 321, endPoint x: 1043, endPoint y: 321, distance: 9.4
click at [1052, 321] on span "Customer Payment" at bounding box center [1065, 319] width 86 height 13
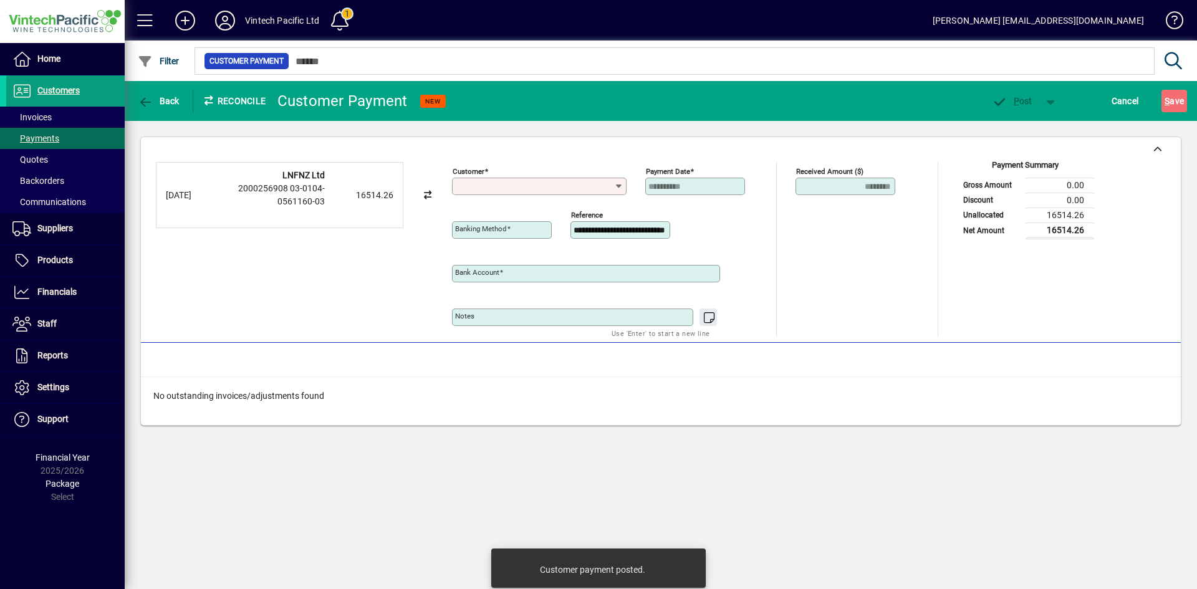
type input "**********"
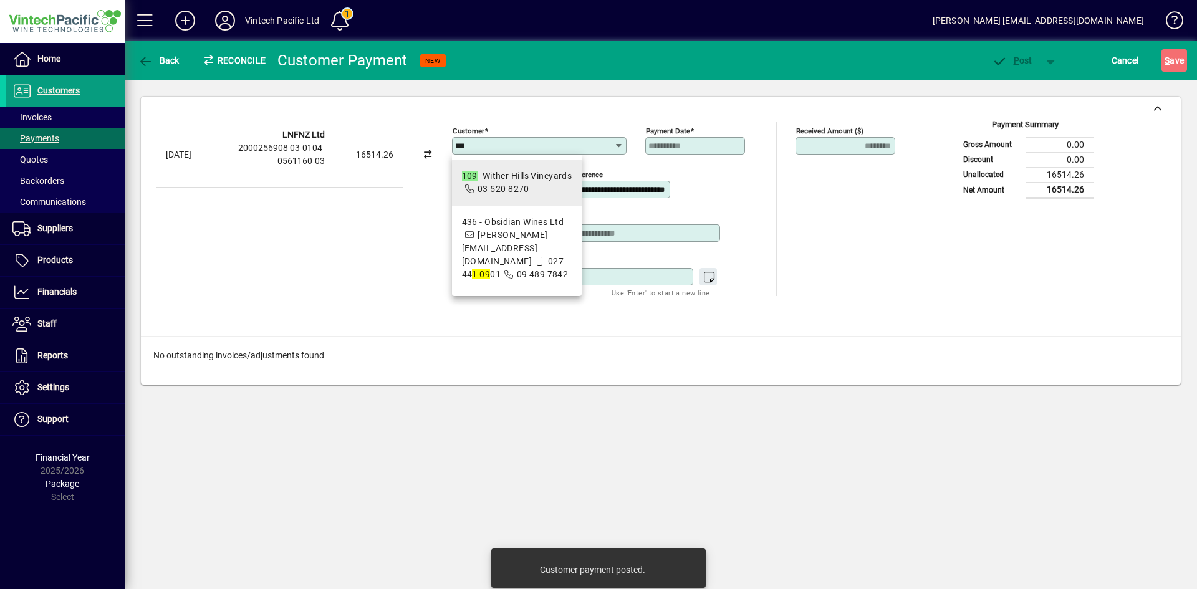
click at [535, 176] on div "109 - Wither Hills Vineyards" at bounding box center [517, 176] width 110 height 13
type input "**********"
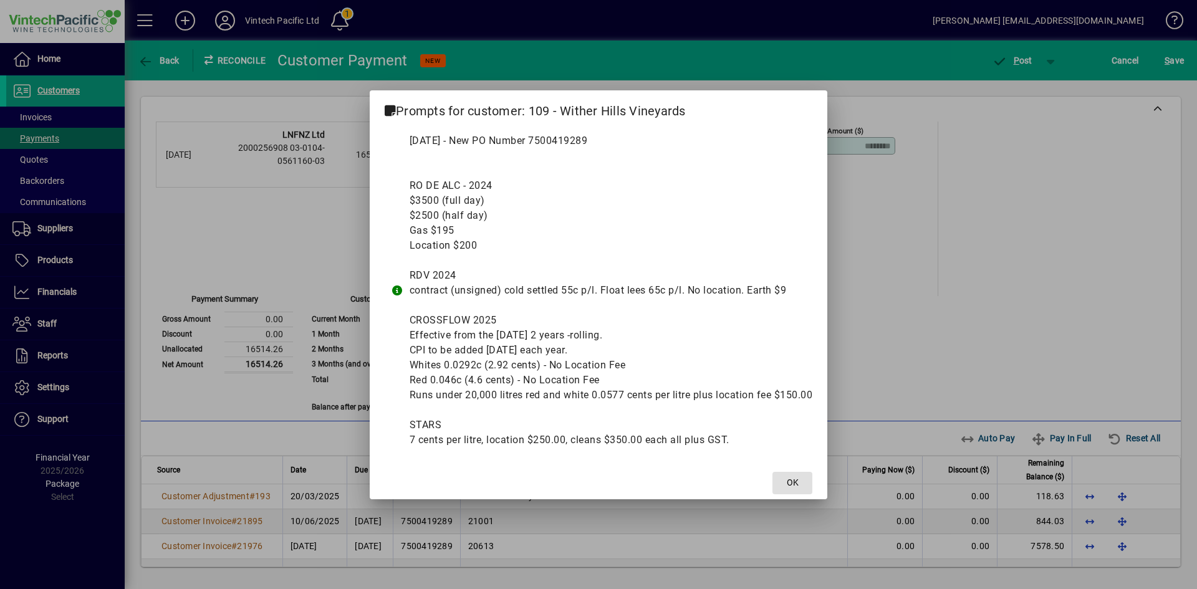
click at [792, 477] on span "OK" at bounding box center [793, 482] width 12 height 13
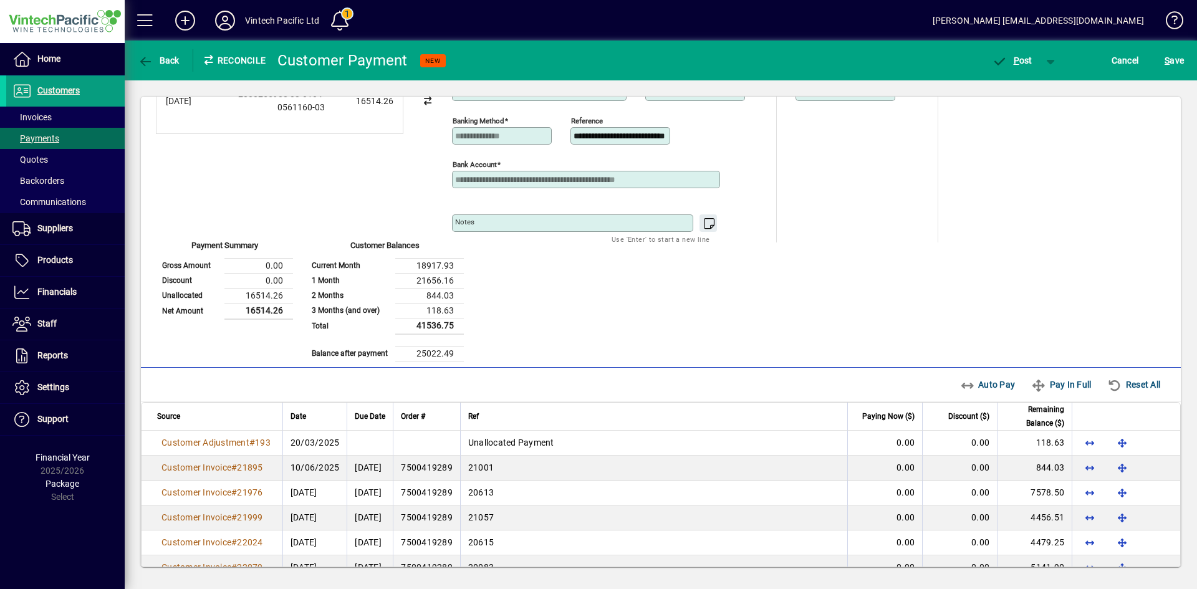
scroll to position [125, 0]
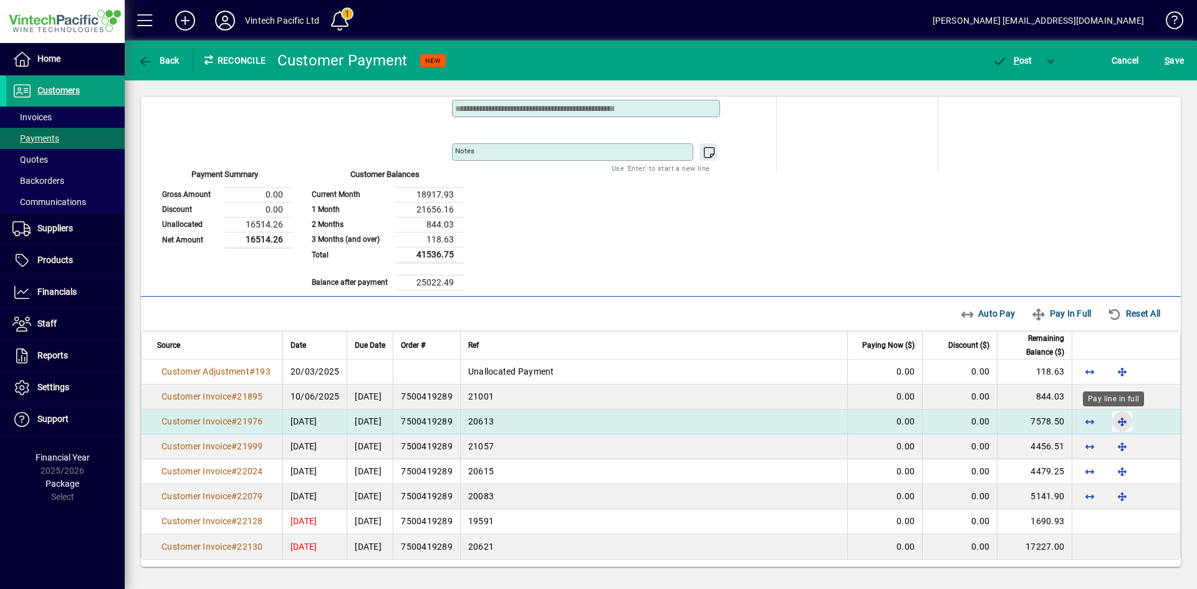
click at [1109, 421] on span "button" at bounding box center [1122, 422] width 30 height 30
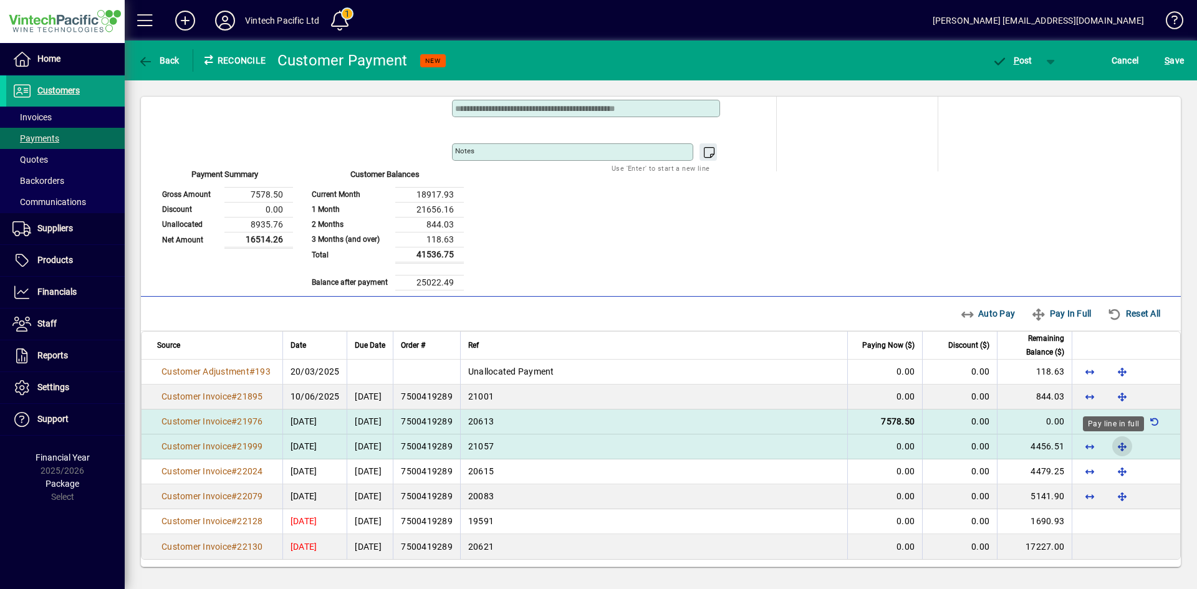
click at [1110, 446] on span "button" at bounding box center [1122, 447] width 30 height 30
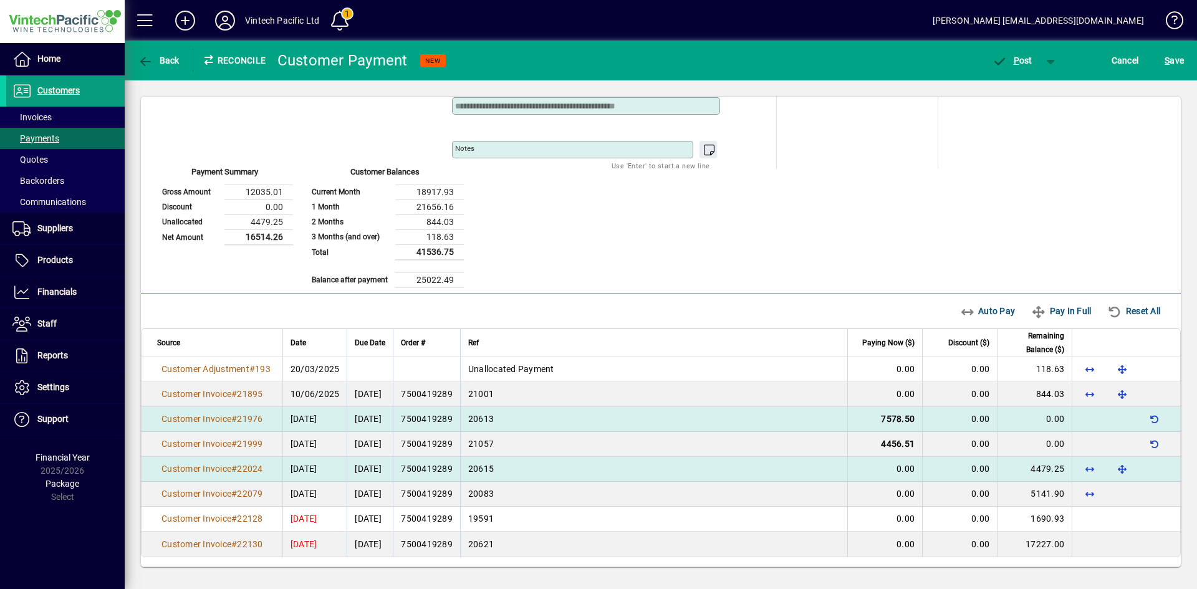
scroll to position [128, 0]
click at [1116, 465] on span "button" at bounding box center [1122, 468] width 30 height 30
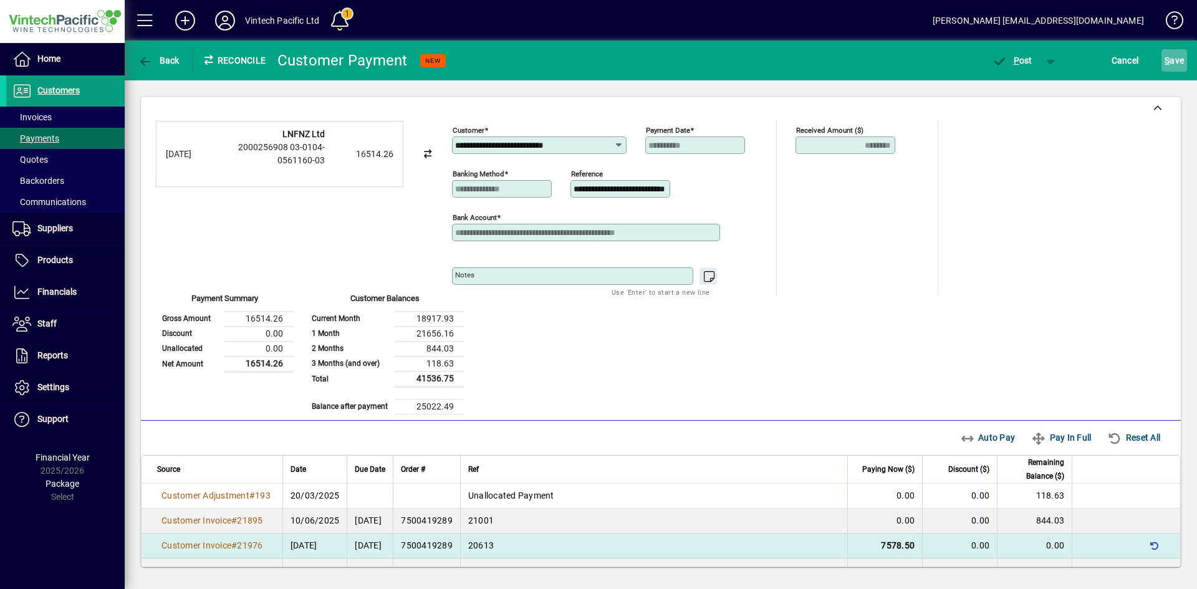
scroll to position [0, 0]
click at [1180, 64] on span "S ave" at bounding box center [1174, 61] width 19 height 20
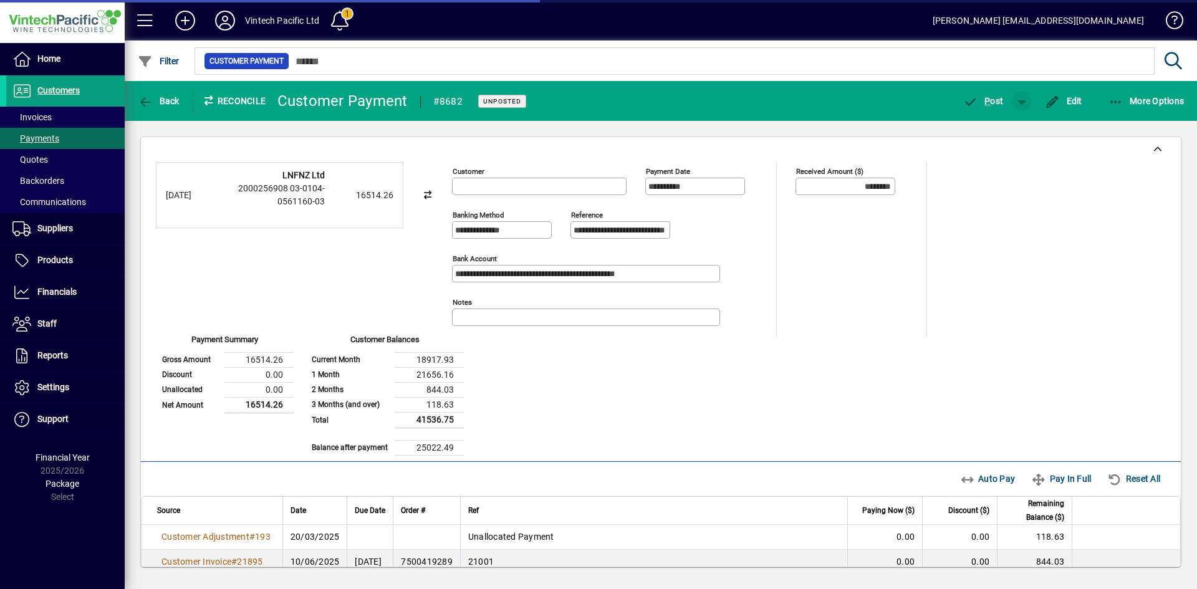
type input "**********"
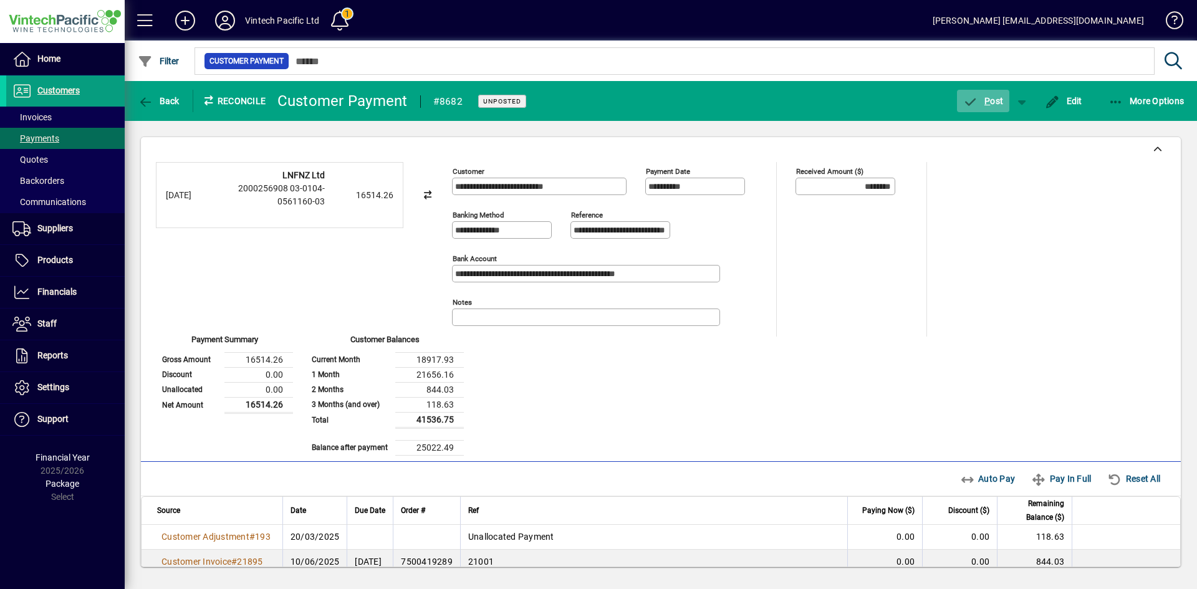
click at [989, 105] on span "P" at bounding box center [988, 101] width 6 height 10
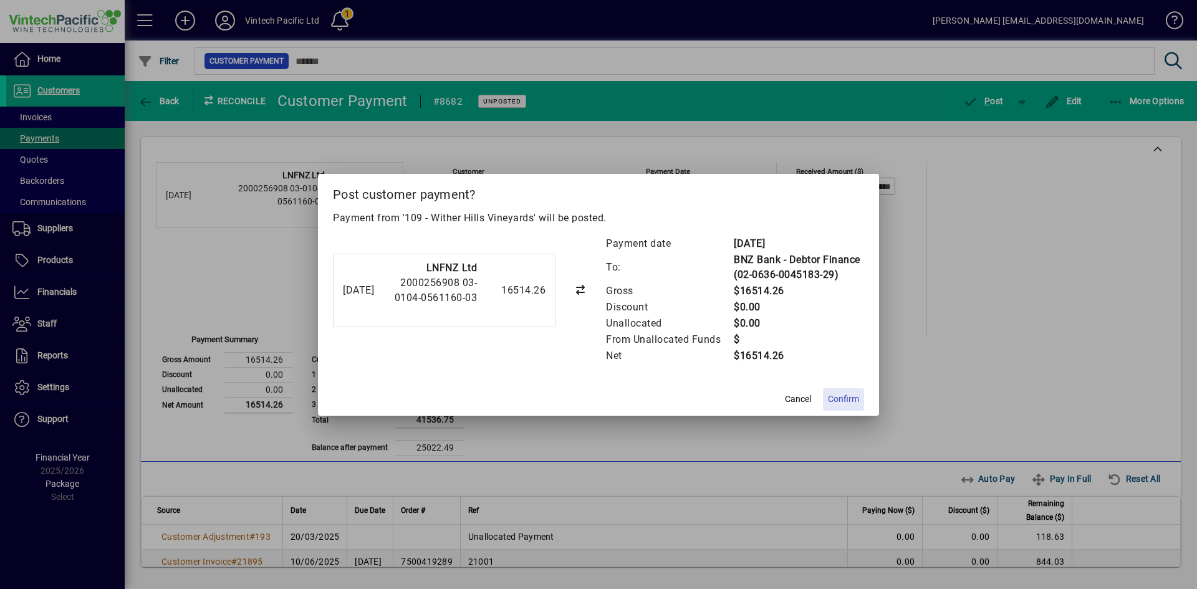
click at [851, 403] on span "Confirm" at bounding box center [843, 399] width 31 height 13
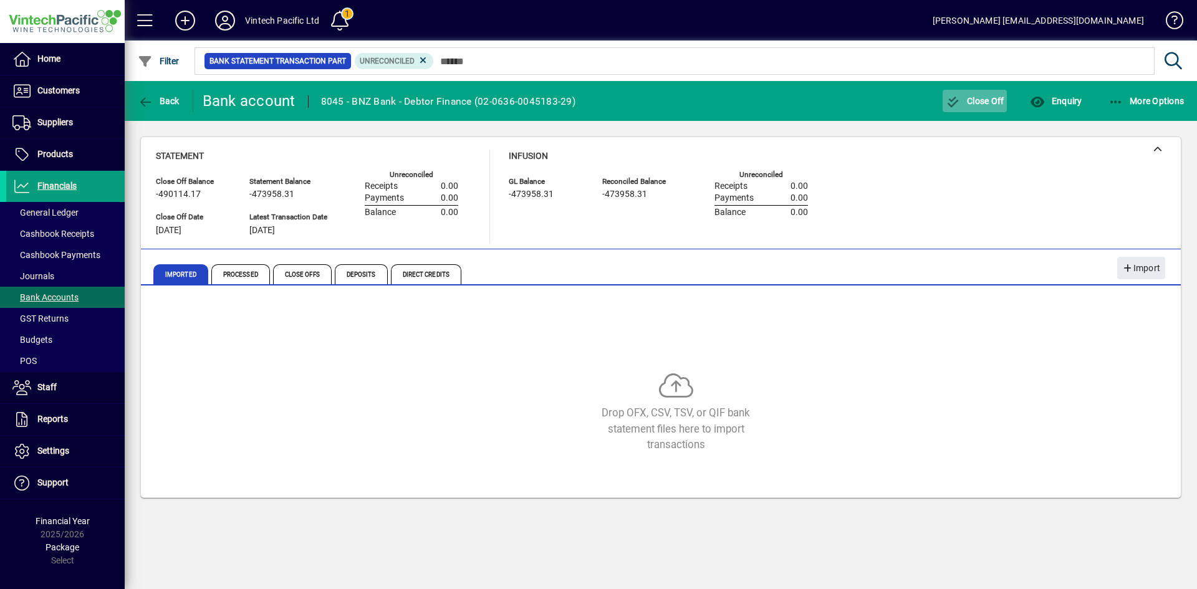
click at [980, 106] on span "button" at bounding box center [975, 101] width 65 height 30
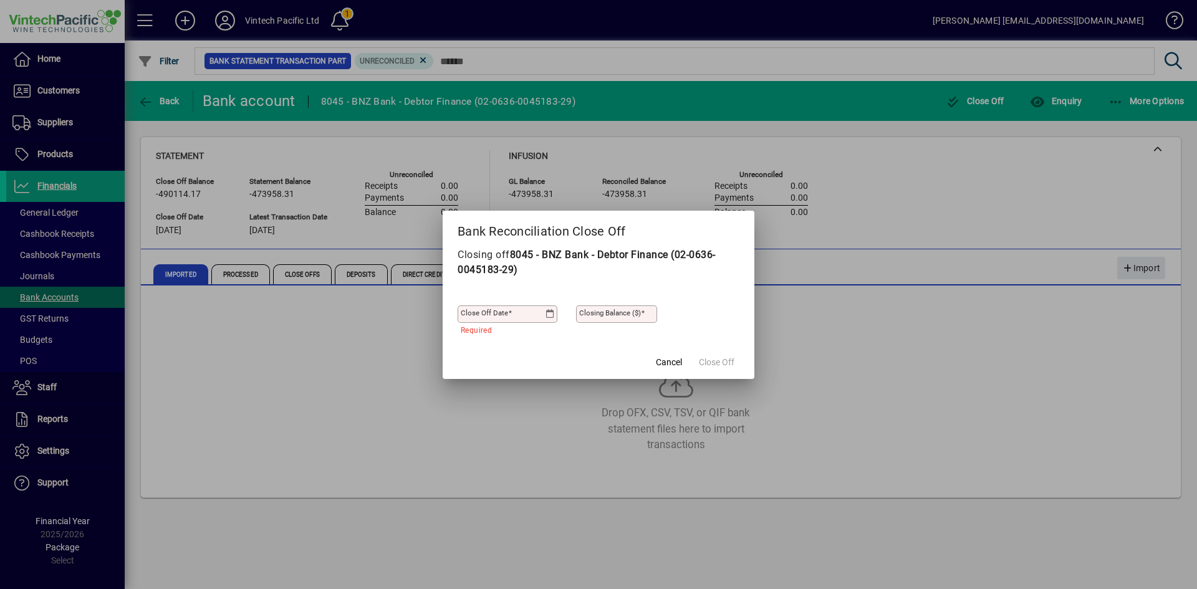
click at [548, 311] on icon at bounding box center [550, 314] width 9 height 10
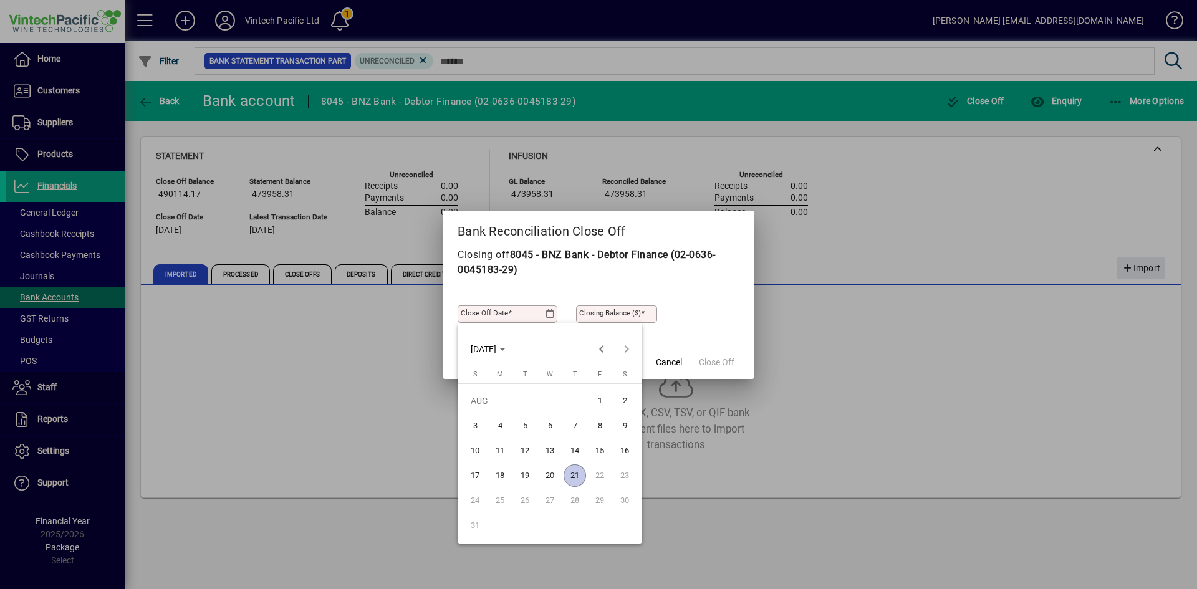
click at [532, 470] on span "19" at bounding box center [525, 476] width 22 height 22
type input "**********"
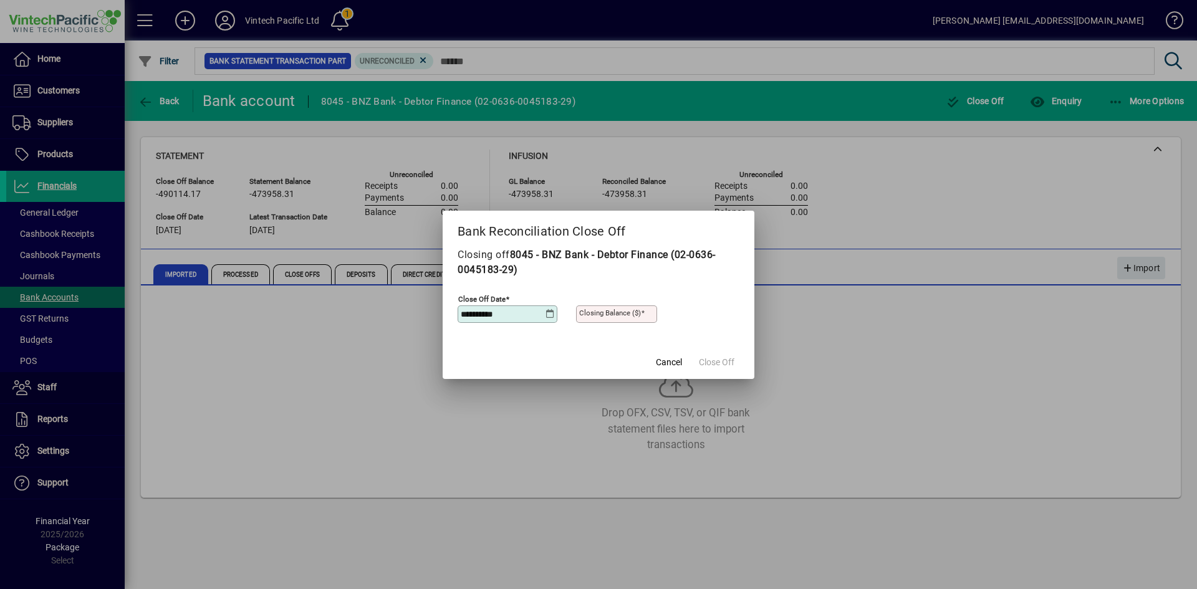
click at [614, 313] on mat-label "Closing Balance ($)" at bounding box center [610, 313] width 62 height 9
click at [614, 313] on input "Closing Balance ($)" at bounding box center [617, 314] width 77 height 10
type input "**********"
click at [730, 362] on span "Close Off" at bounding box center [717, 362] width 36 height 13
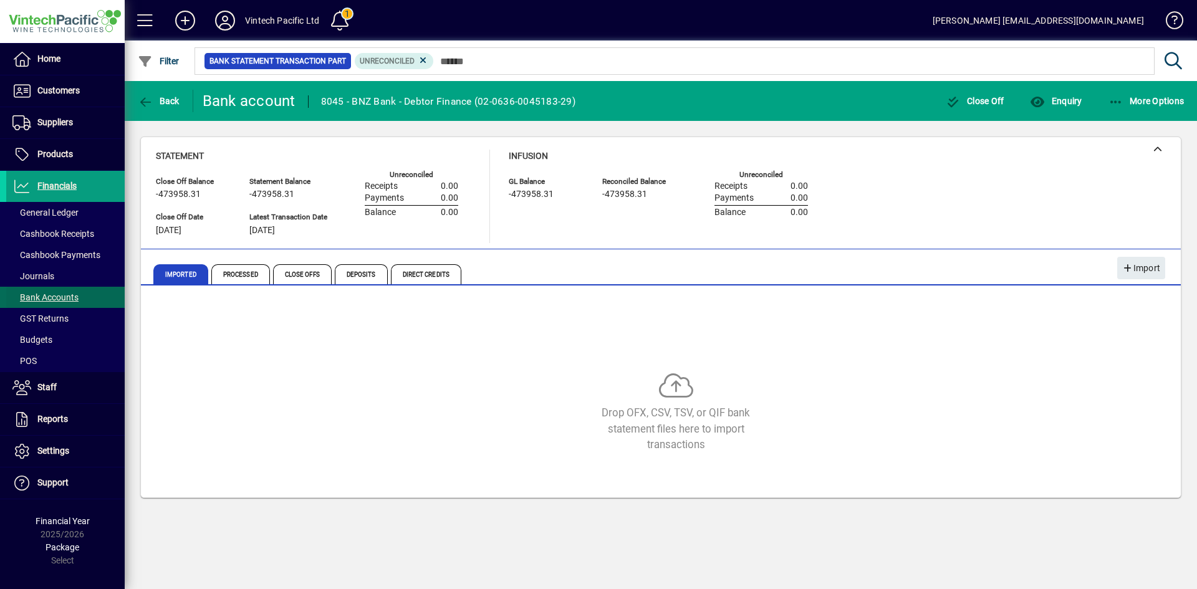
drag, startPoint x: 63, startPoint y: 299, endPoint x: 71, endPoint y: 300, distance: 8.1
click at [63, 299] on span "Bank Accounts" at bounding box center [45, 297] width 66 height 10
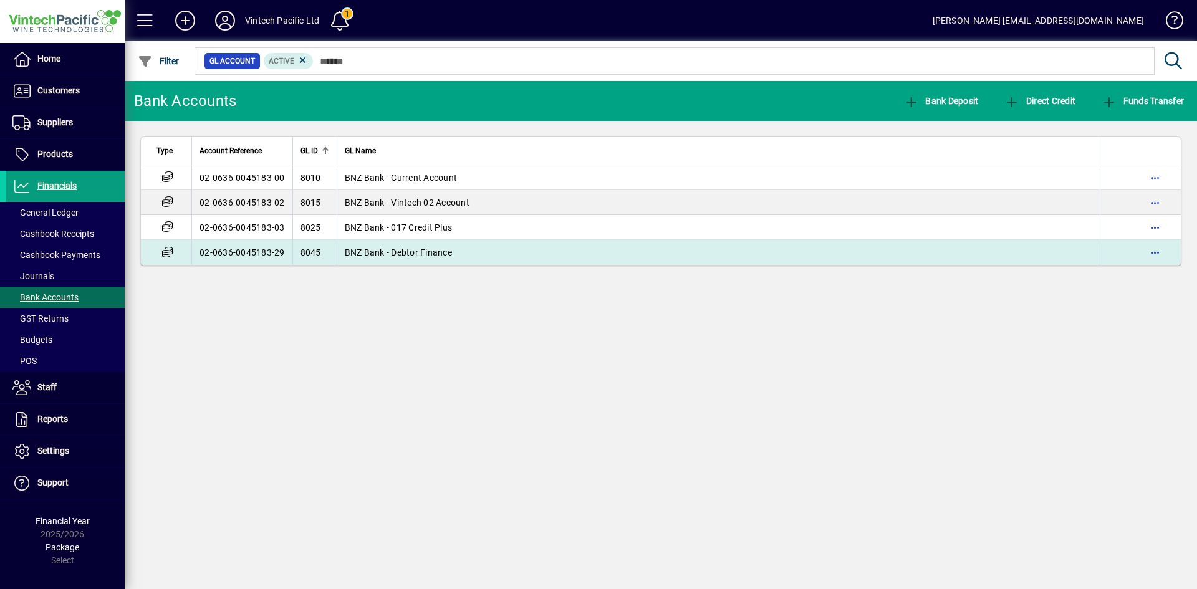
click at [426, 248] on span "BNZ Bank - Debtor Finance" at bounding box center [398, 253] width 107 height 10
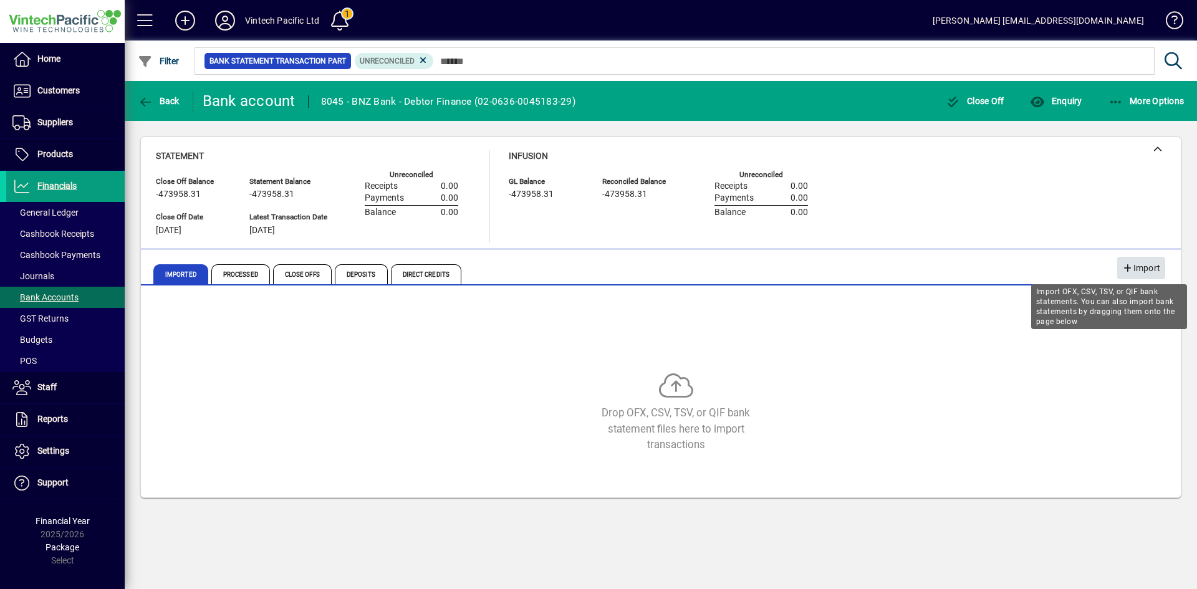
click at [1151, 263] on span "Import" at bounding box center [1141, 268] width 38 height 21
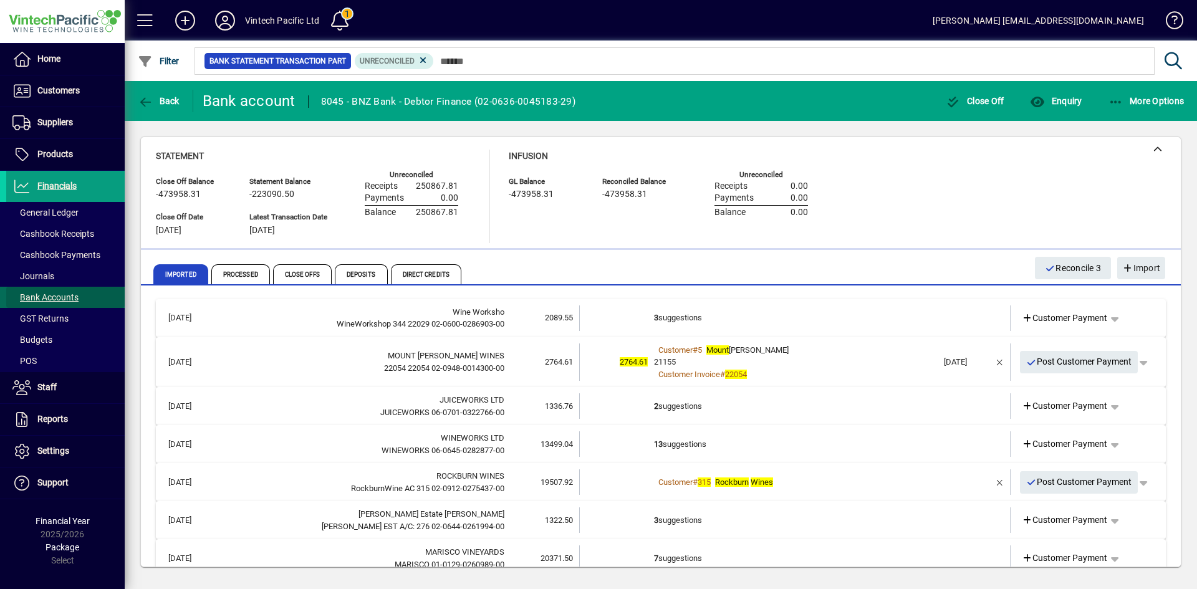
click at [55, 297] on span "Bank Accounts" at bounding box center [45, 297] width 66 height 10
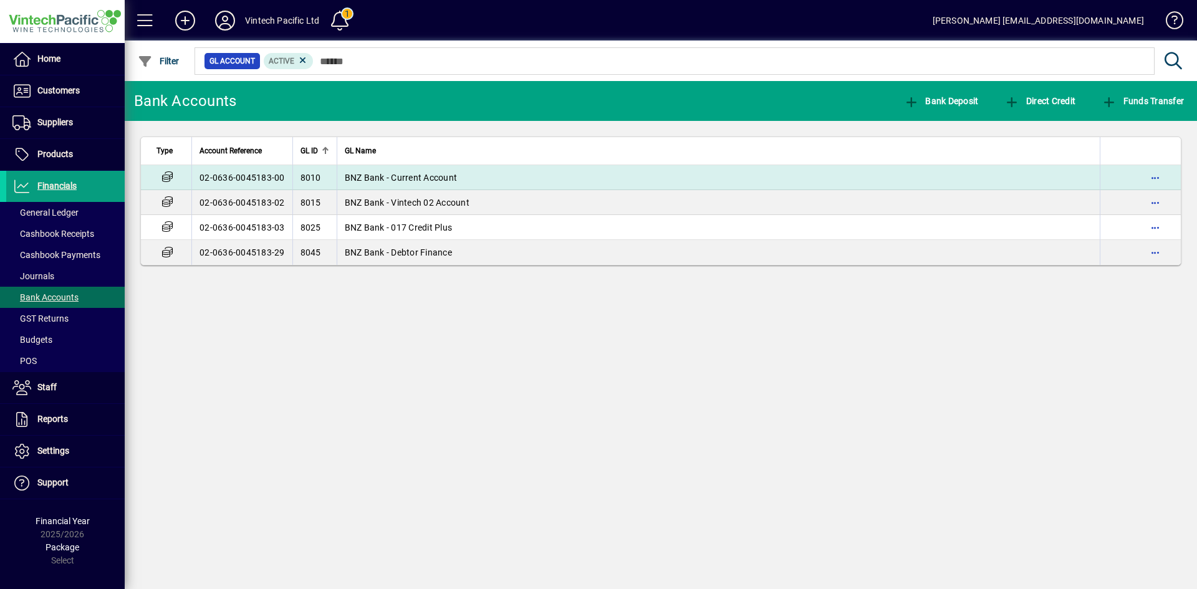
click at [425, 178] on span "BNZ Bank - Current Account" at bounding box center [401, 178] width 113 height 10
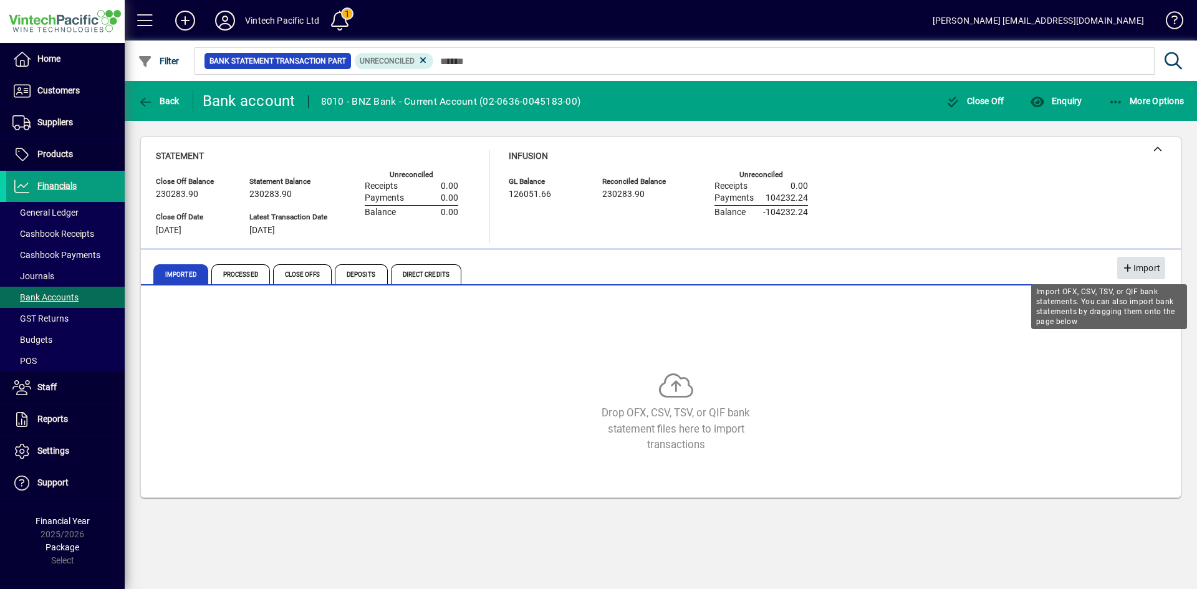
click at [1163, 272] on span "button" at bounding box center [1141, 268] width 48 height 30
